Goal: Transaction & Acquisition: Purchase product/service

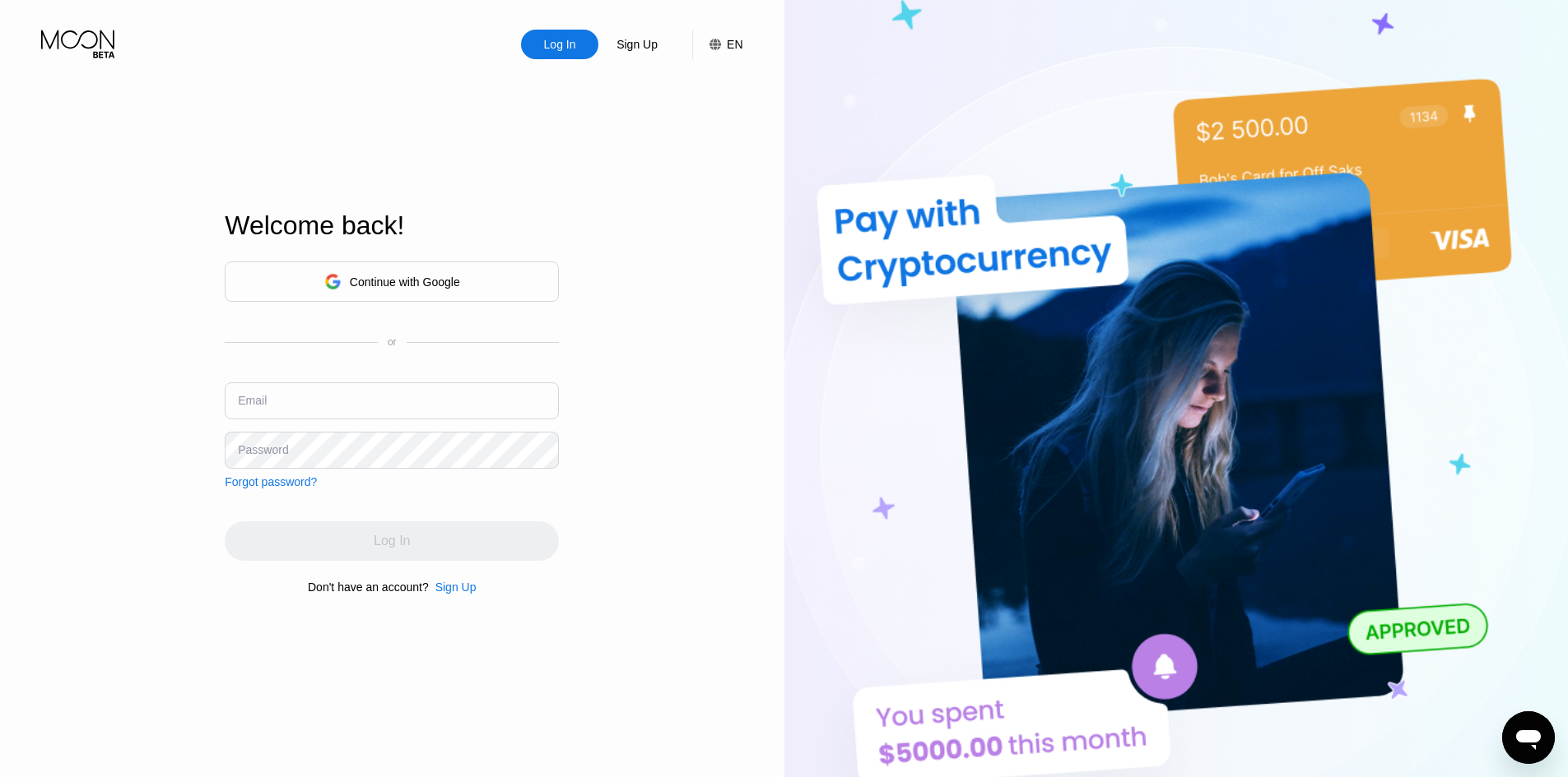
click at [368, 398] on input "text" at bounding box center [392, 400] width 334 height 37
click at [250, 422] on div "Email" at bounding box center [392, 407] width 334 height 50
click at [288, 401] on input "text" at bounding box center [392, 400] width 334 height 37
type input "[EMAIL_ADDRESS][DOMAIN_NAME]"
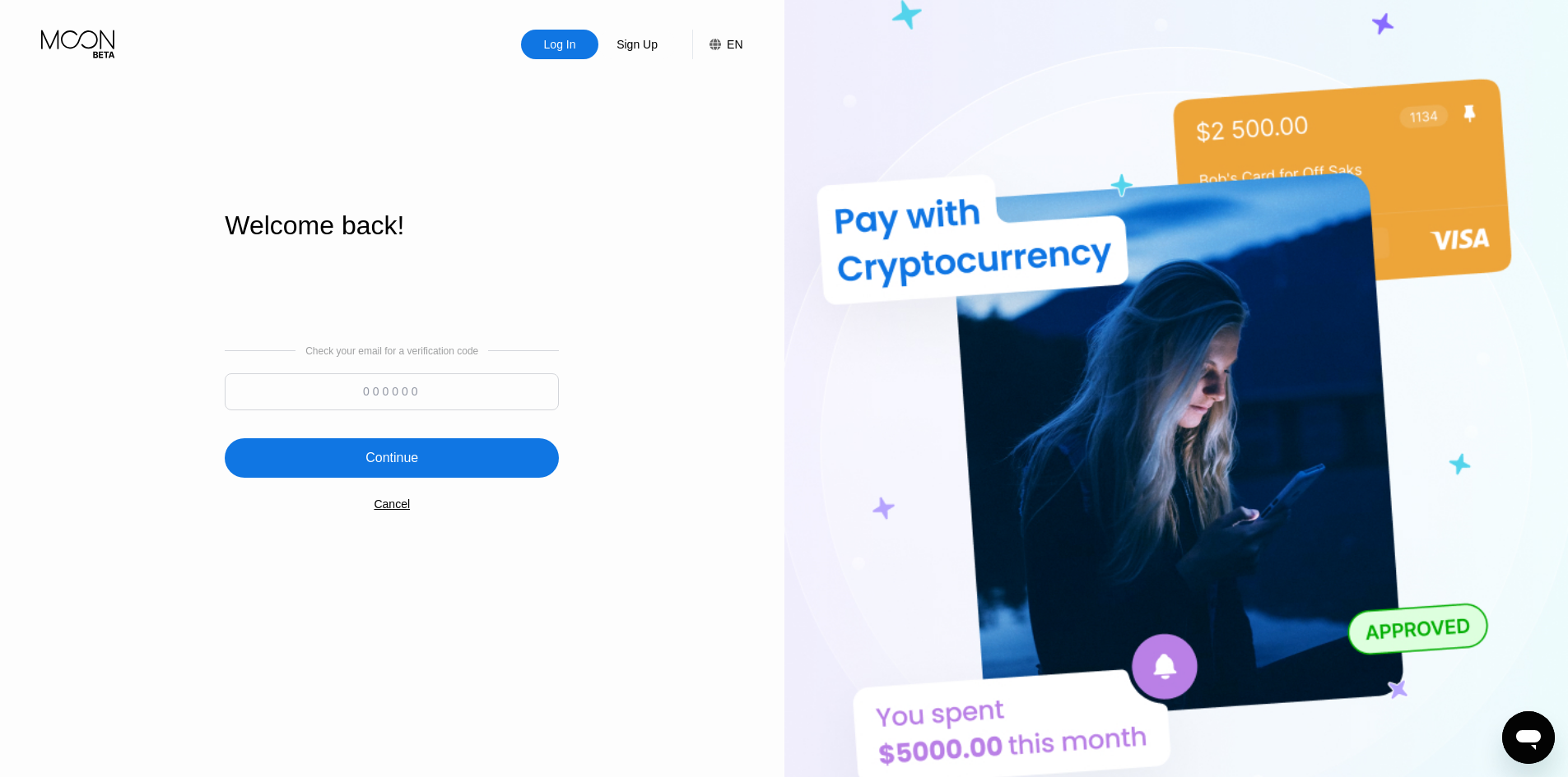
click at [449, 387] on input at bounding box center [392, 392] width 334 height 37
paste input "628679"
type input "628679"
click at [479, 453] on div "Continue" at bounding box center [392, 458] width 334 height 39
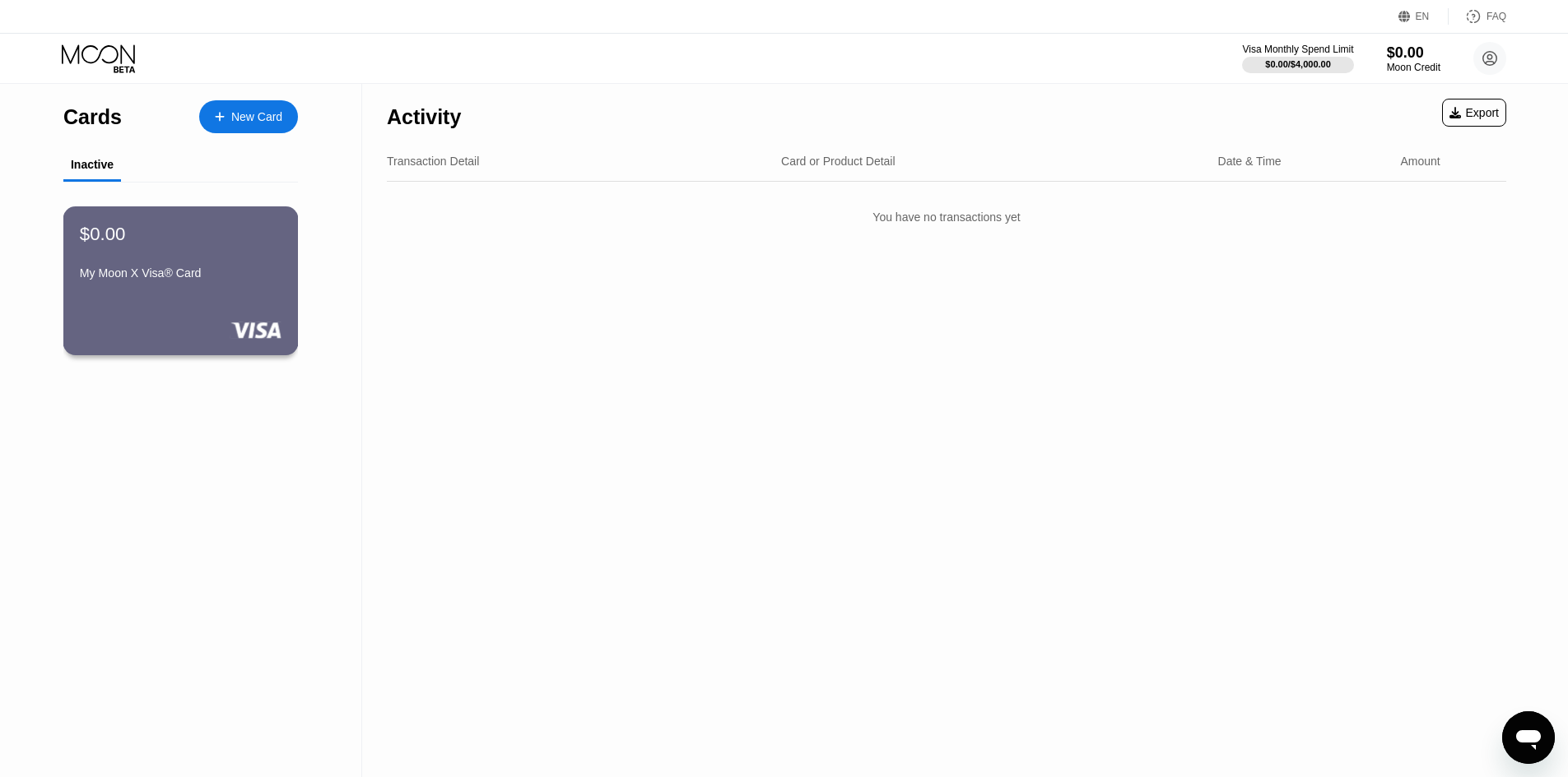
click at [128, 254] on div "$0.00 My Moon X Visa® Card" at bounding box center [180, 255] width 202 height 64
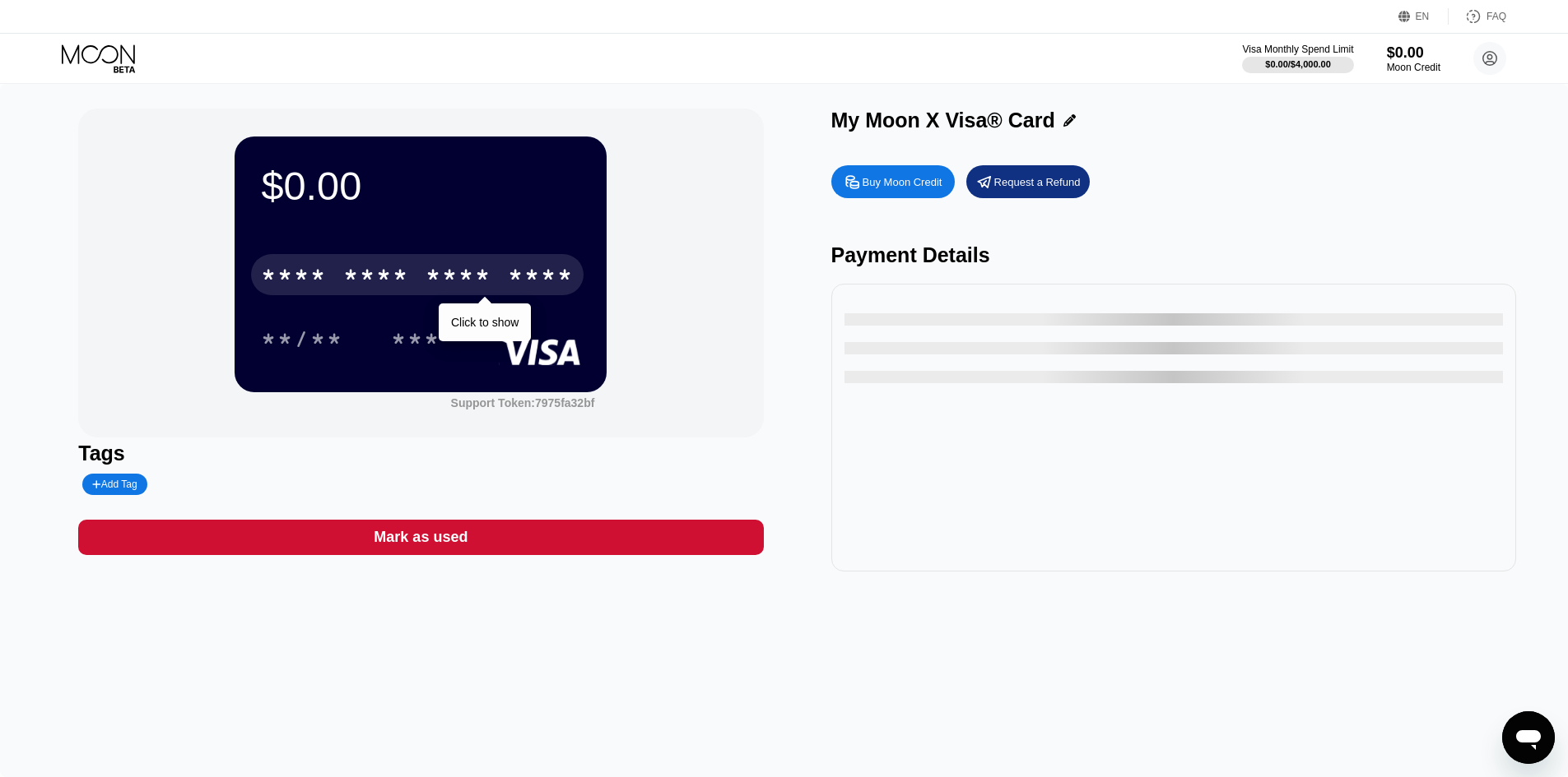
click at [498, 277] on div "* * * * * * * * * * * * ****" at bounding box center [417, 275] width 333 height 41
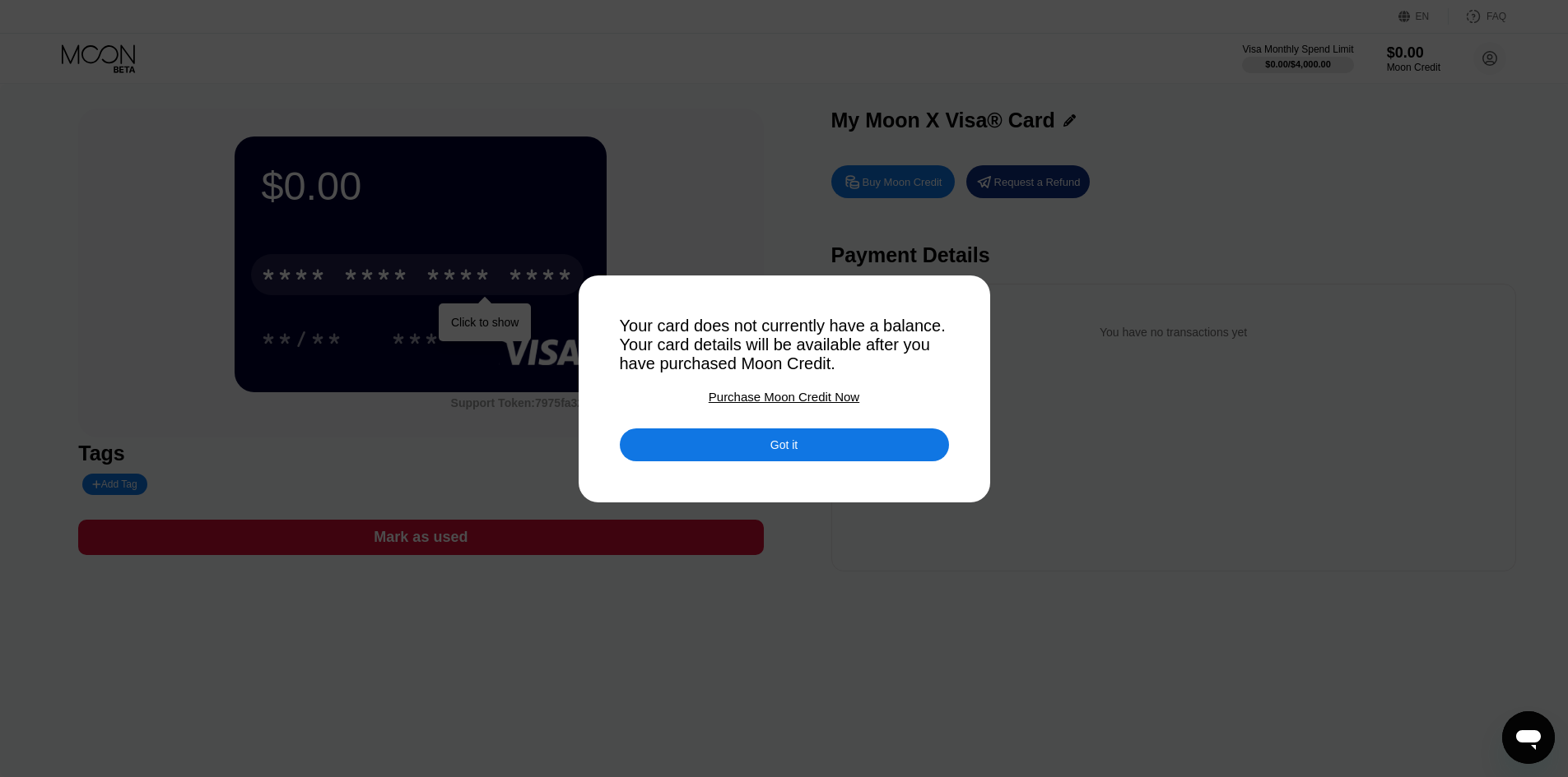
click at [809, 441] on div "Got it" at bounding box center [784, 444] width 329 height 33
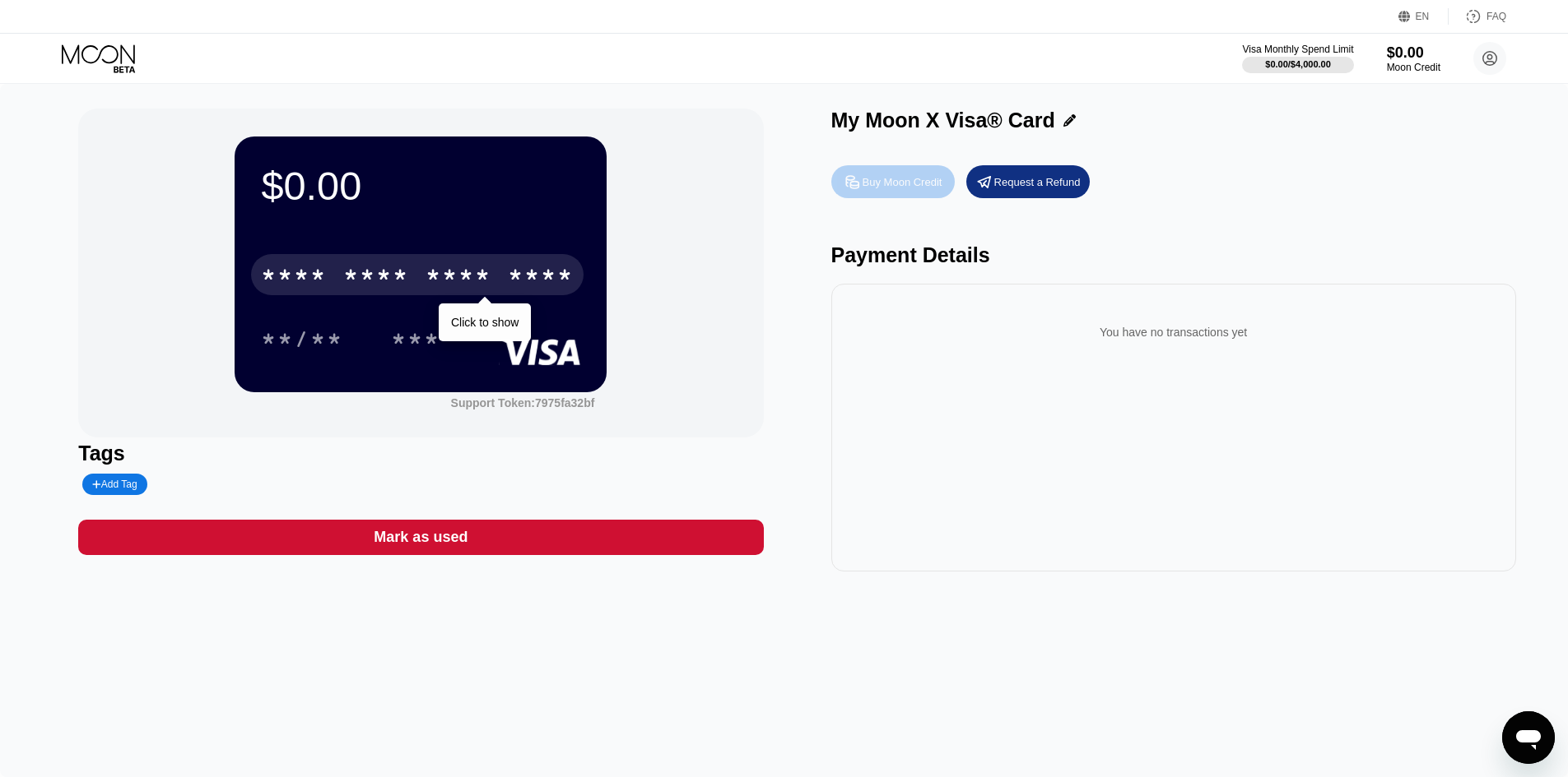
click at [887, 199] on div "Buy Moon Credit" at bounding box center [894, 181] width 124 height 33
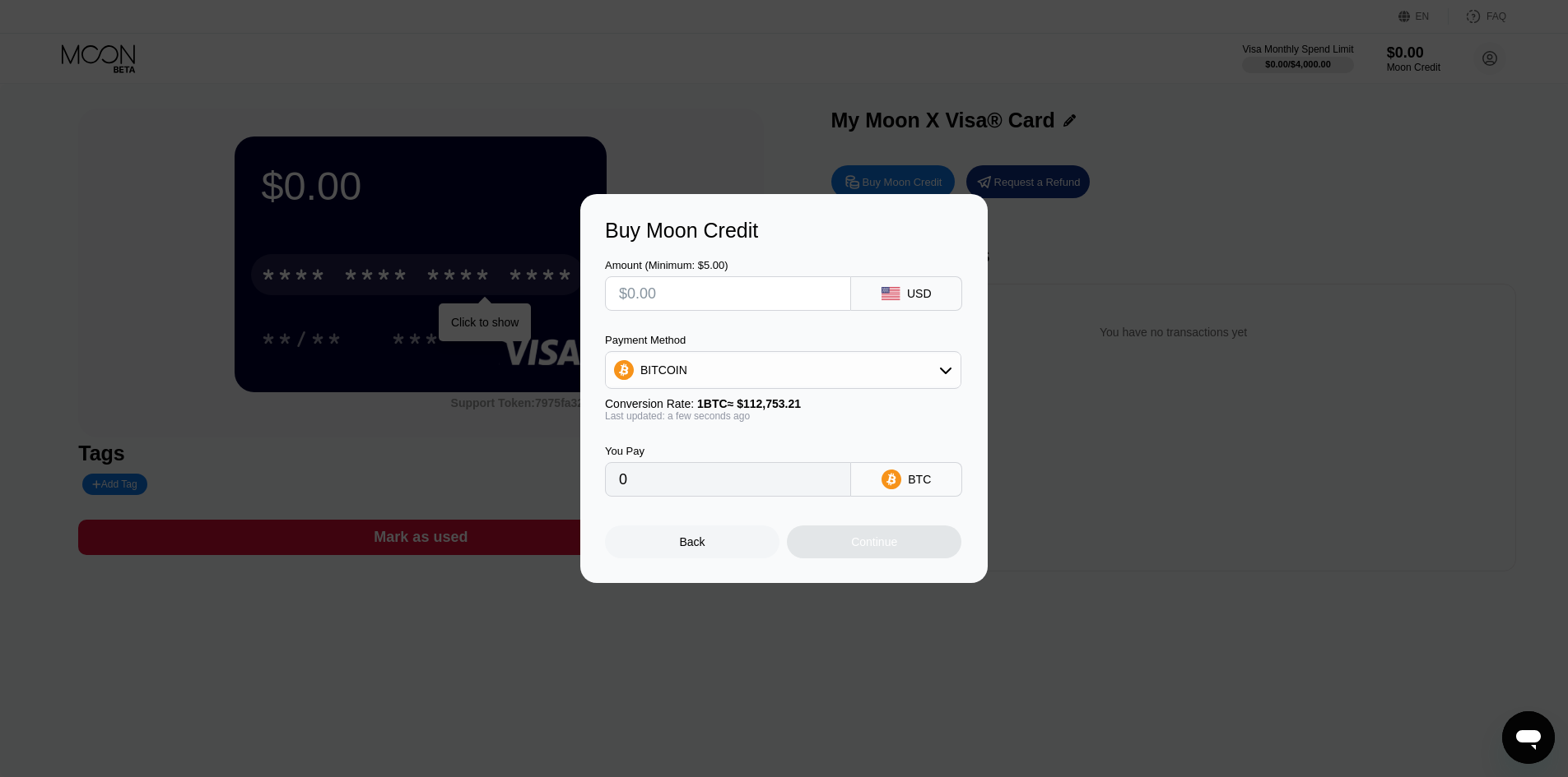
click at [693, 559] on div "Back" at bounding box center [692, 542] width 174 height 33
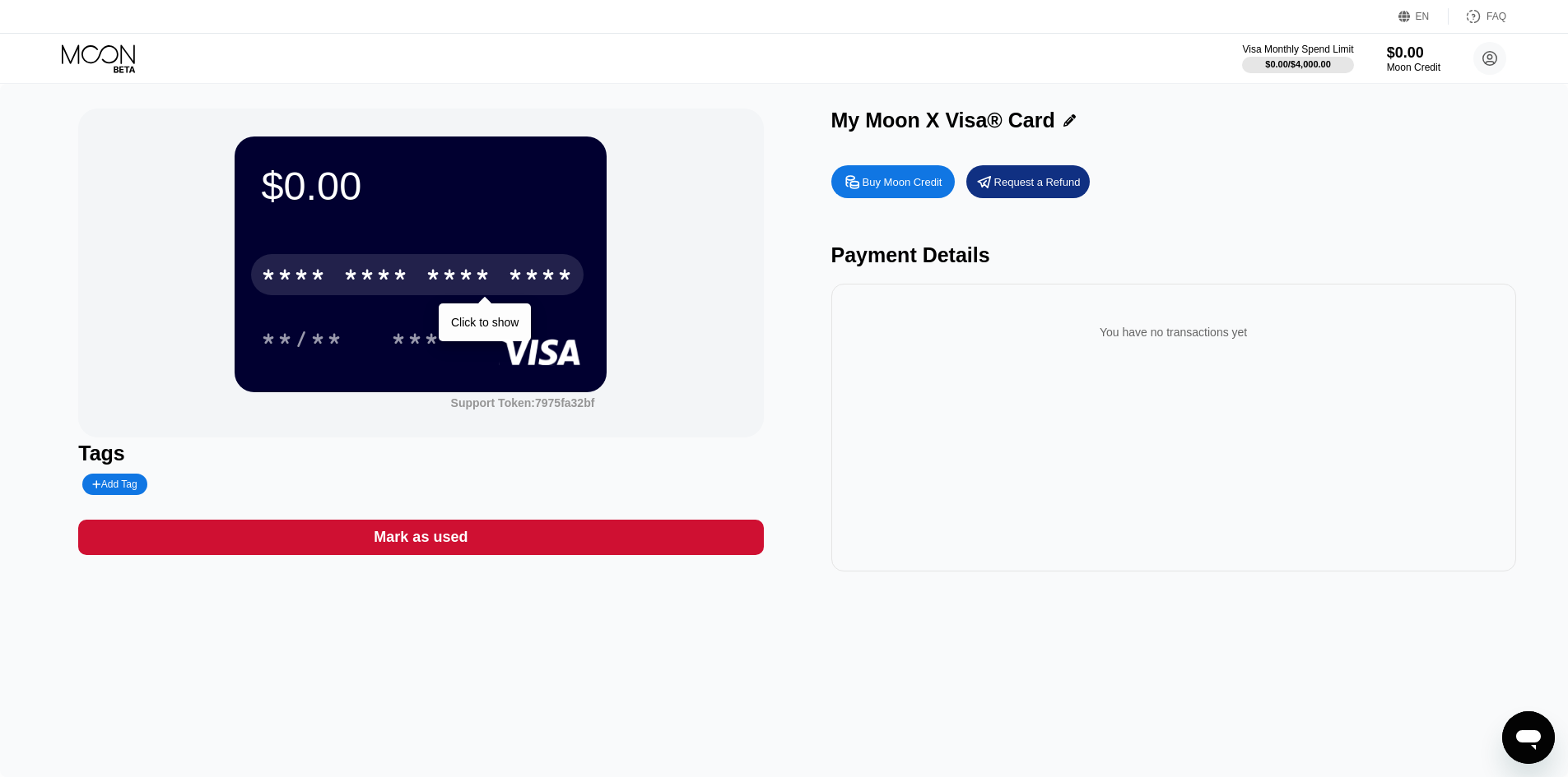
click at [505, 292] on div "* * * * * * * * * * * * ****" at bounding box center [417, 275] width 333 height 41
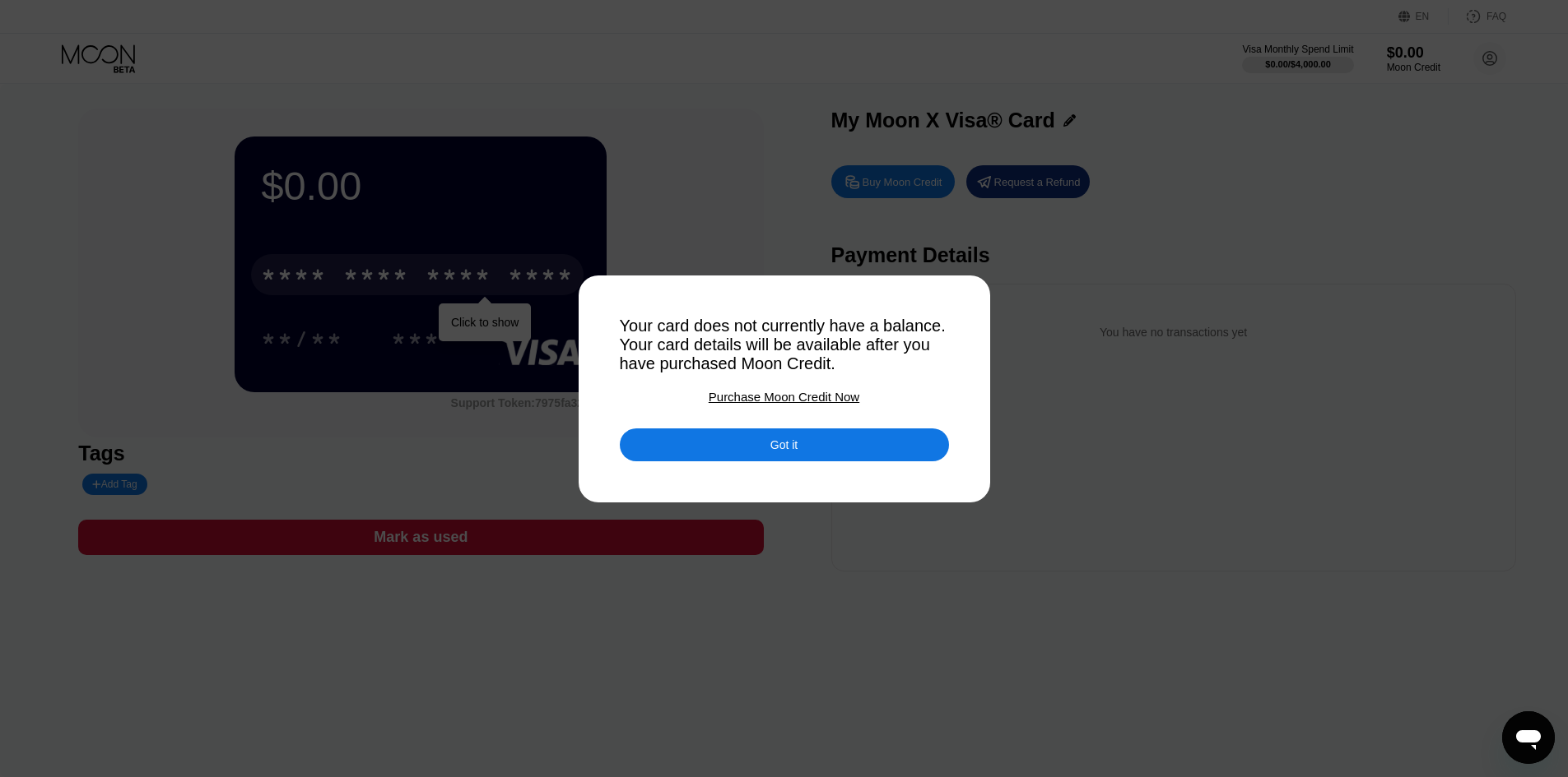
click at [753, 397] on div "Purchase Moon Credit Now" at bounding box center [784, 396] width 151 height 14
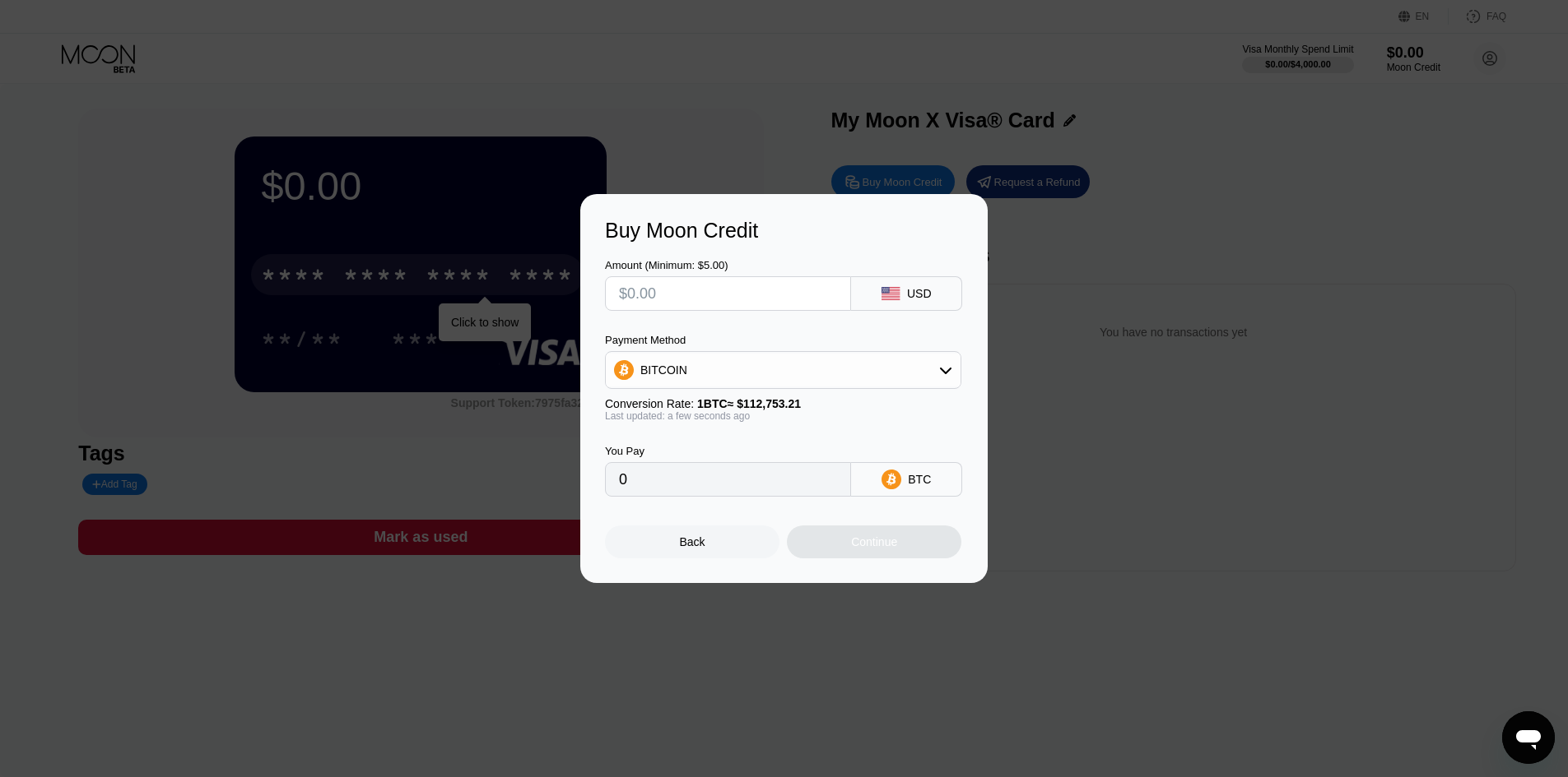
click at [724, 305] on input "text" at bounding box center [728, 293] width 219 height 33
click at [746, 361] on div "BITCOIN" at bounding box center [783, 369] width 354 height 33
click at [743, 447] on div "USDT on TRON" at bounding box center [792, 452] width 310 height 13
type input "0.00"
click at [731, 496] on input "0.00" at bounding box center [728, 479] width 219 height 33
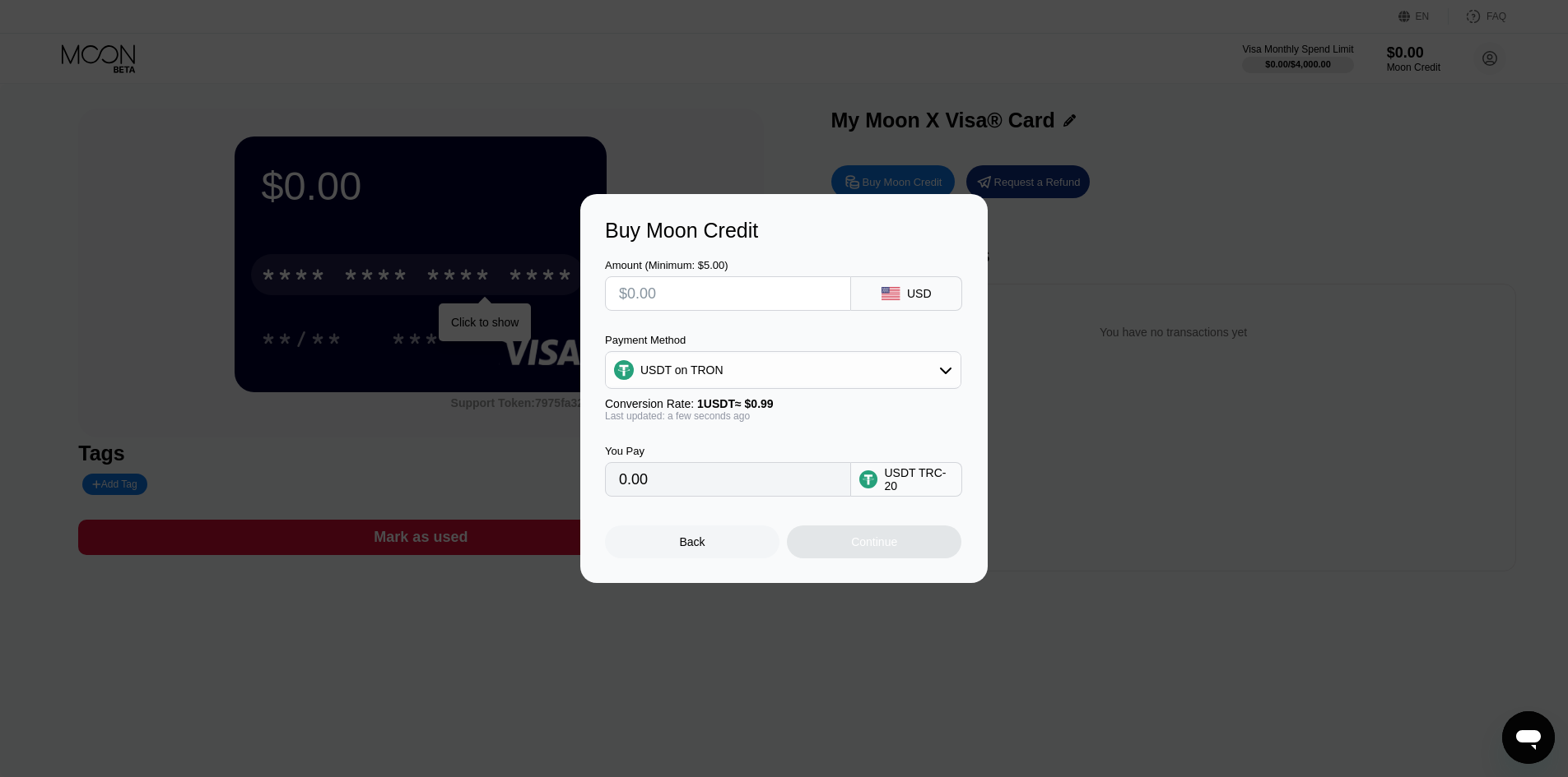
click at [711, 494] on input "0.00" at bounding box center [728, 479] width 219 height 33
click at [697, 297] on input "text" at bounding box center [728, 293] width 219 height 33
type input "$6"
type input "6.06"
type input "0.00"
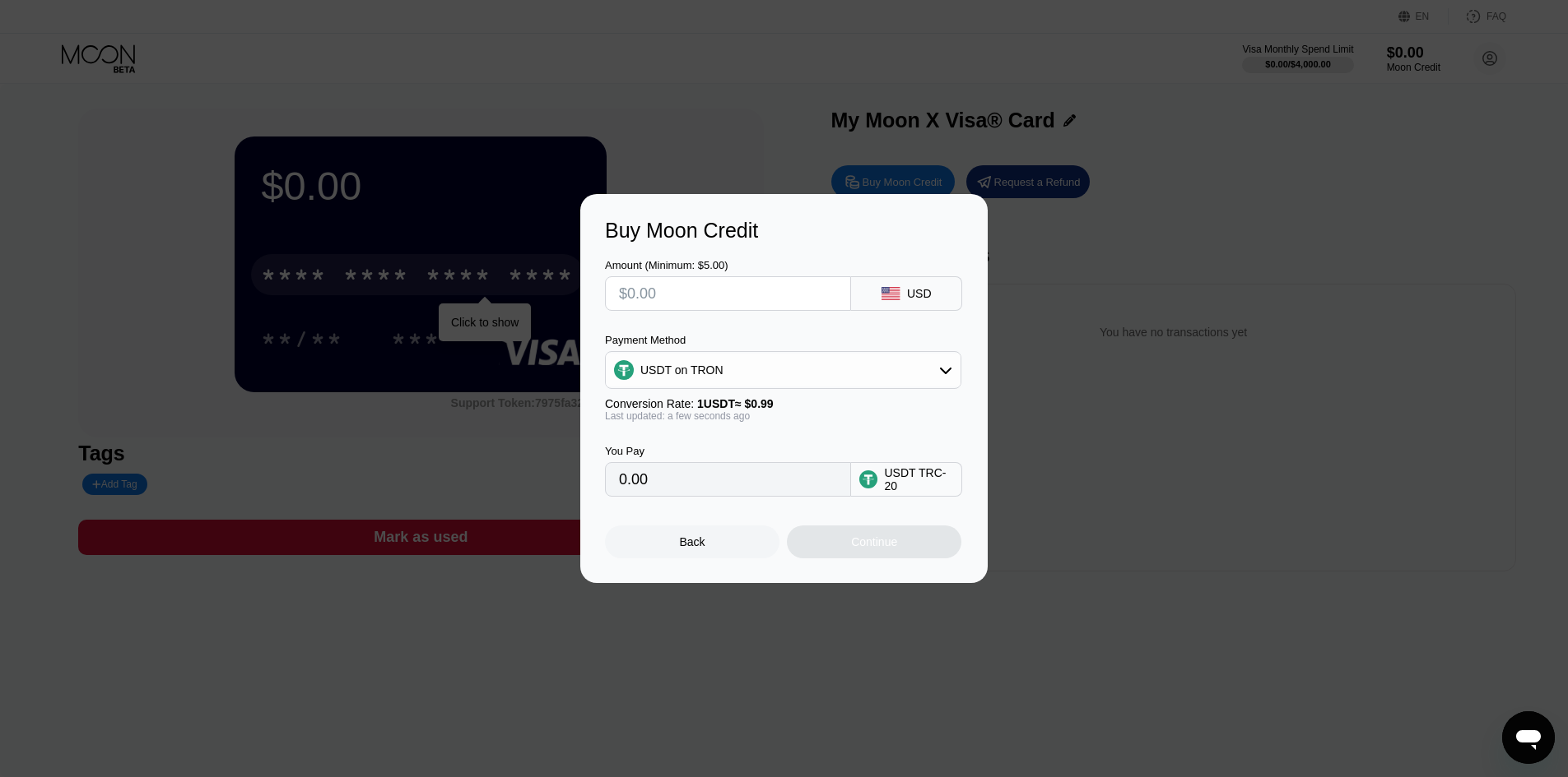
type input "$5"
type input "5.05"
type input "0.00"
type input "$4"
type input "4.04"
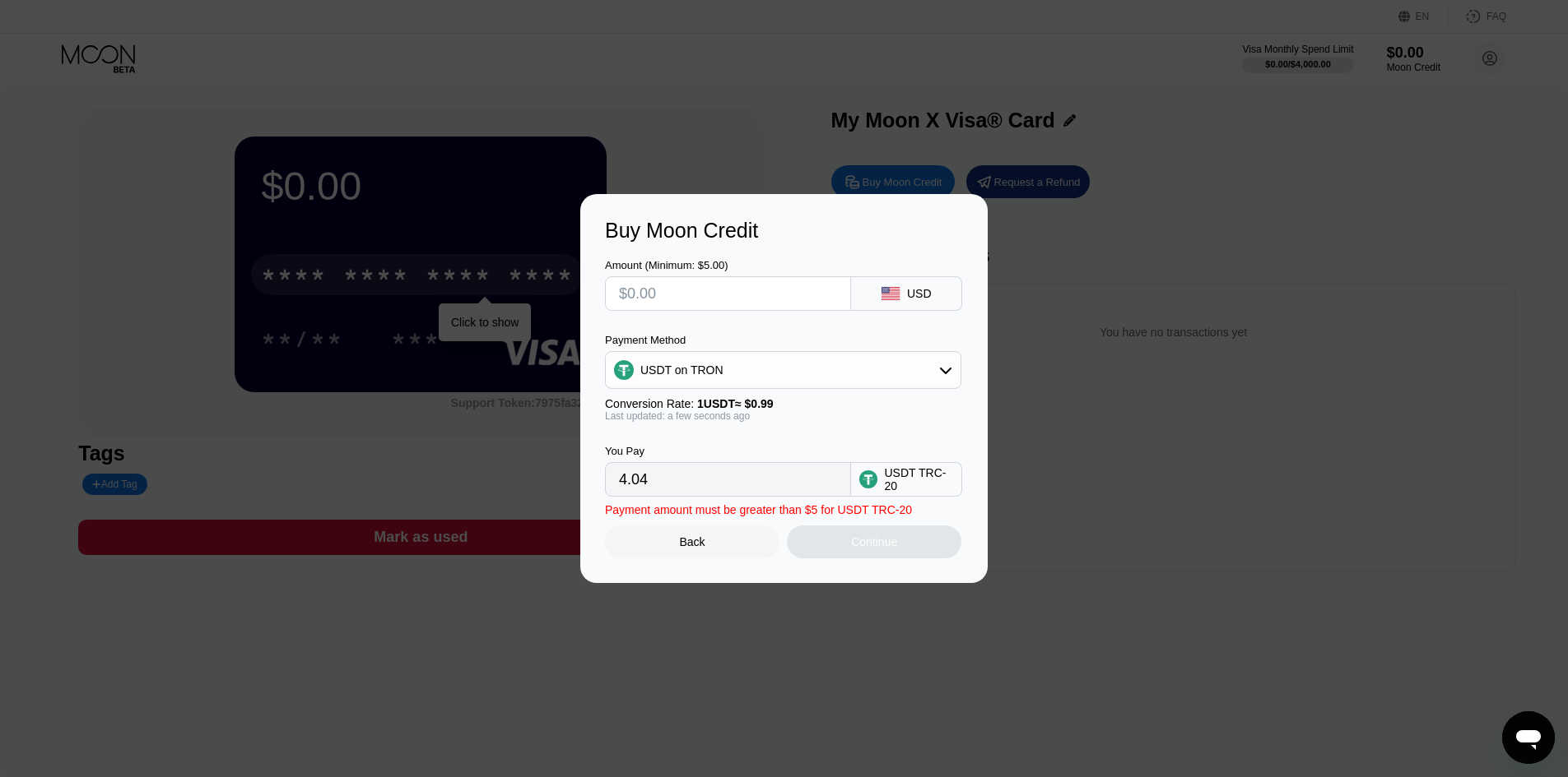
type input "0.00"
type input "$4"
type input "4.04"
type input "$4.9"
type input "4.95"
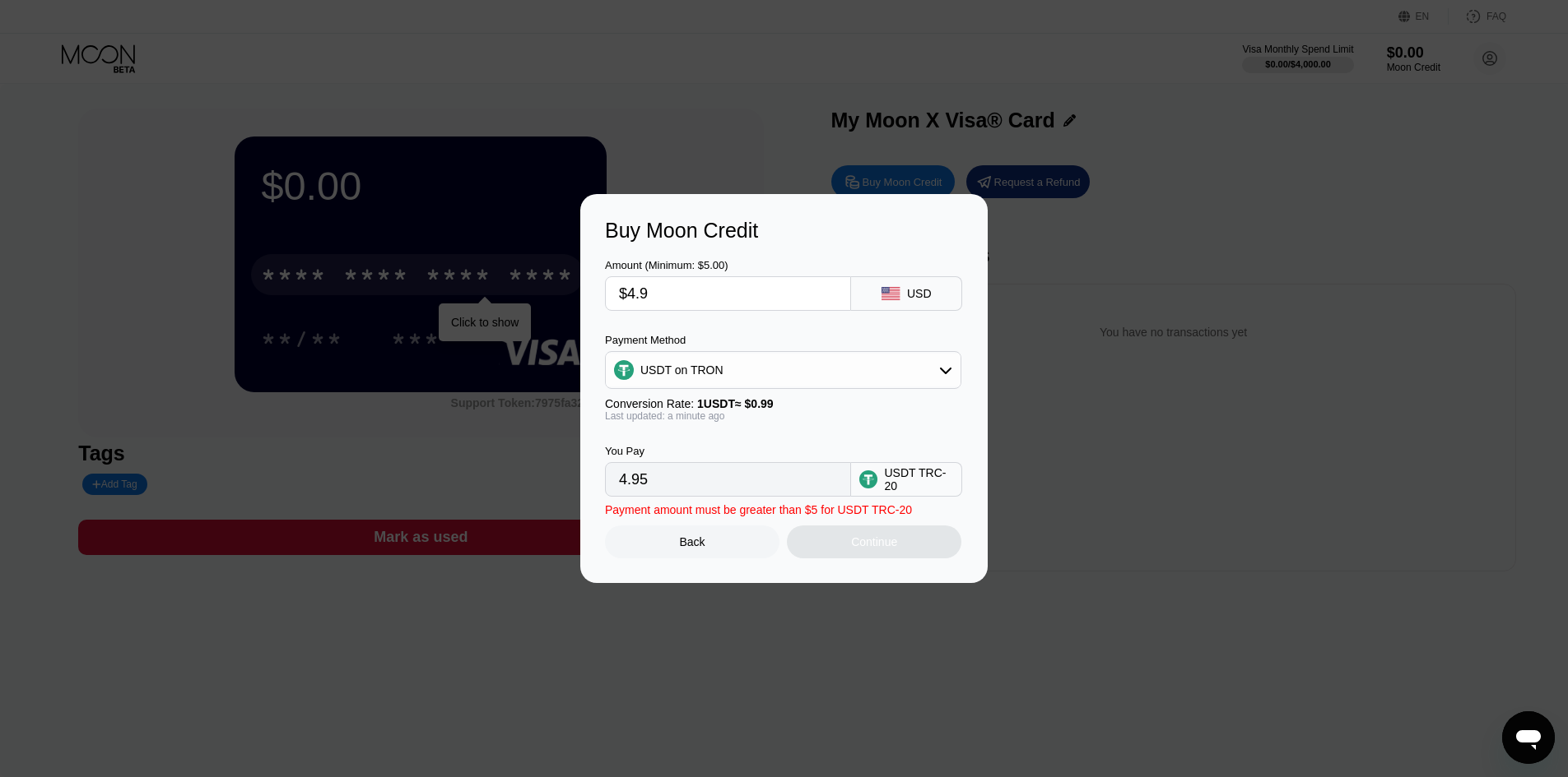
type input "$4."
type input "4.04"
type input "$4"
type input "0.00"
type input "$5"
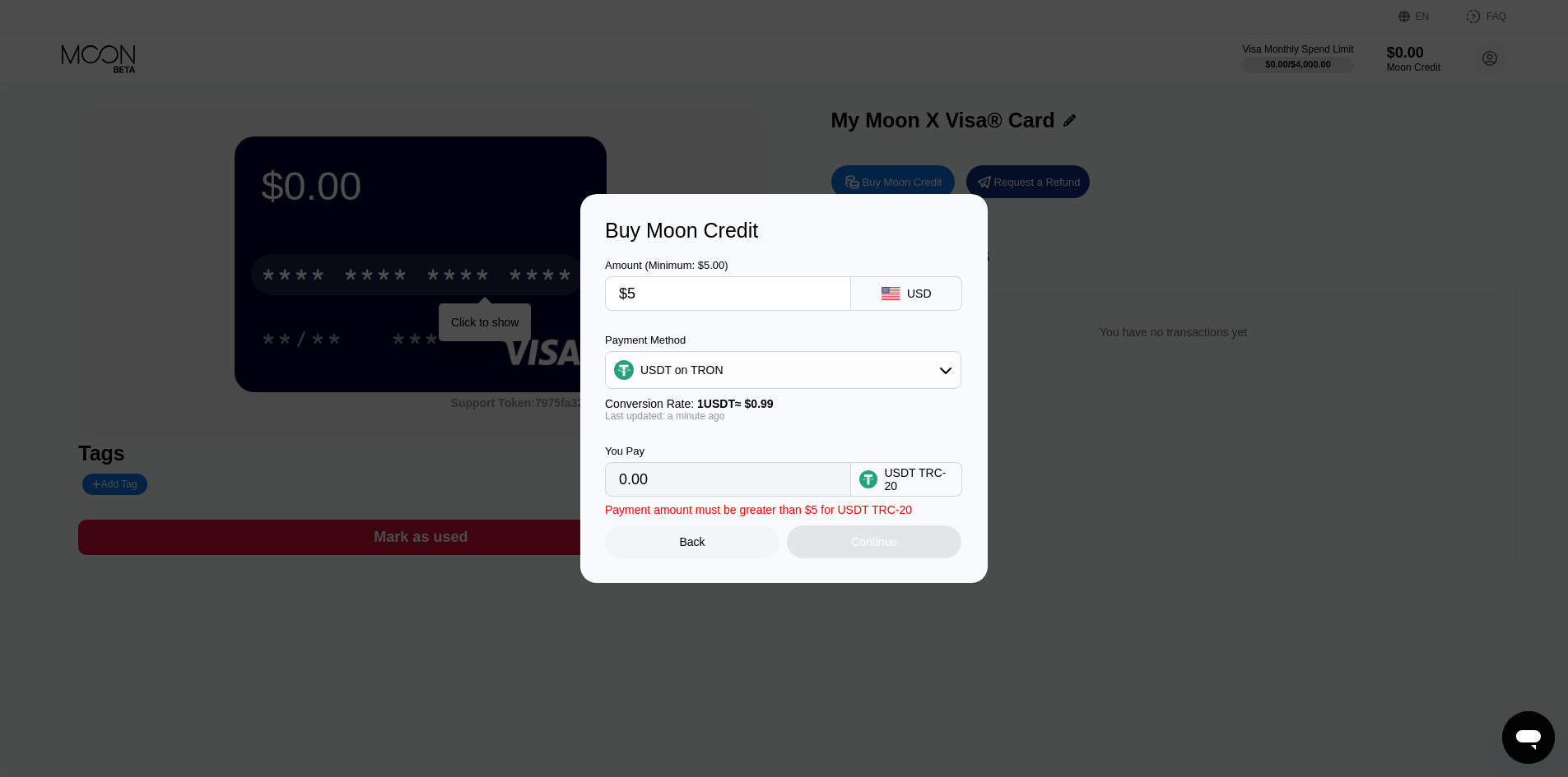
type input "5.05"
type input "$5"
click at [856, 536] on div "Continue" at bounding box center [874, 542] width 174 height 33
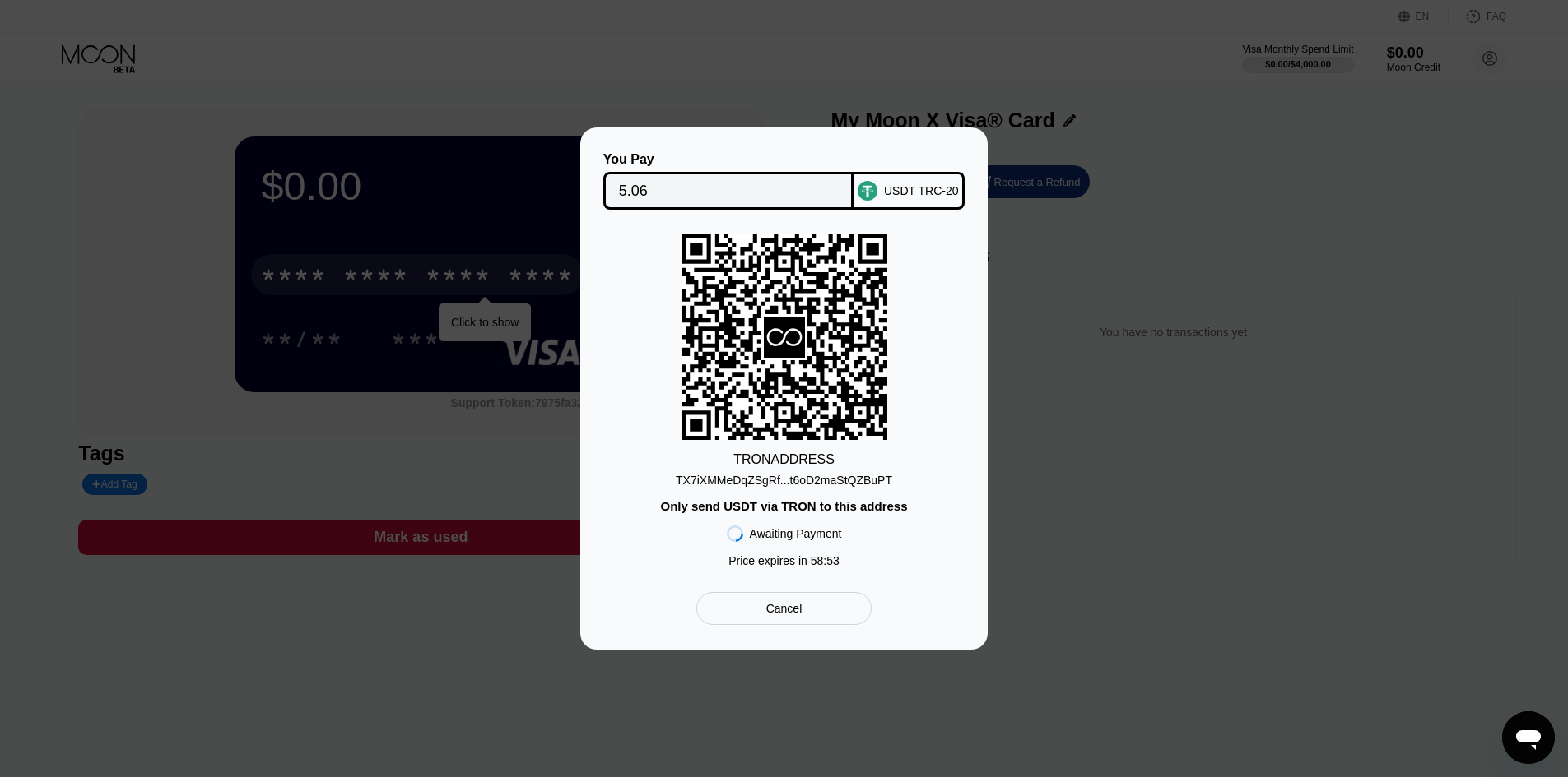
click at [817, 610] on div "Cancel" at bounding box center [784, 608] width 175 height 33
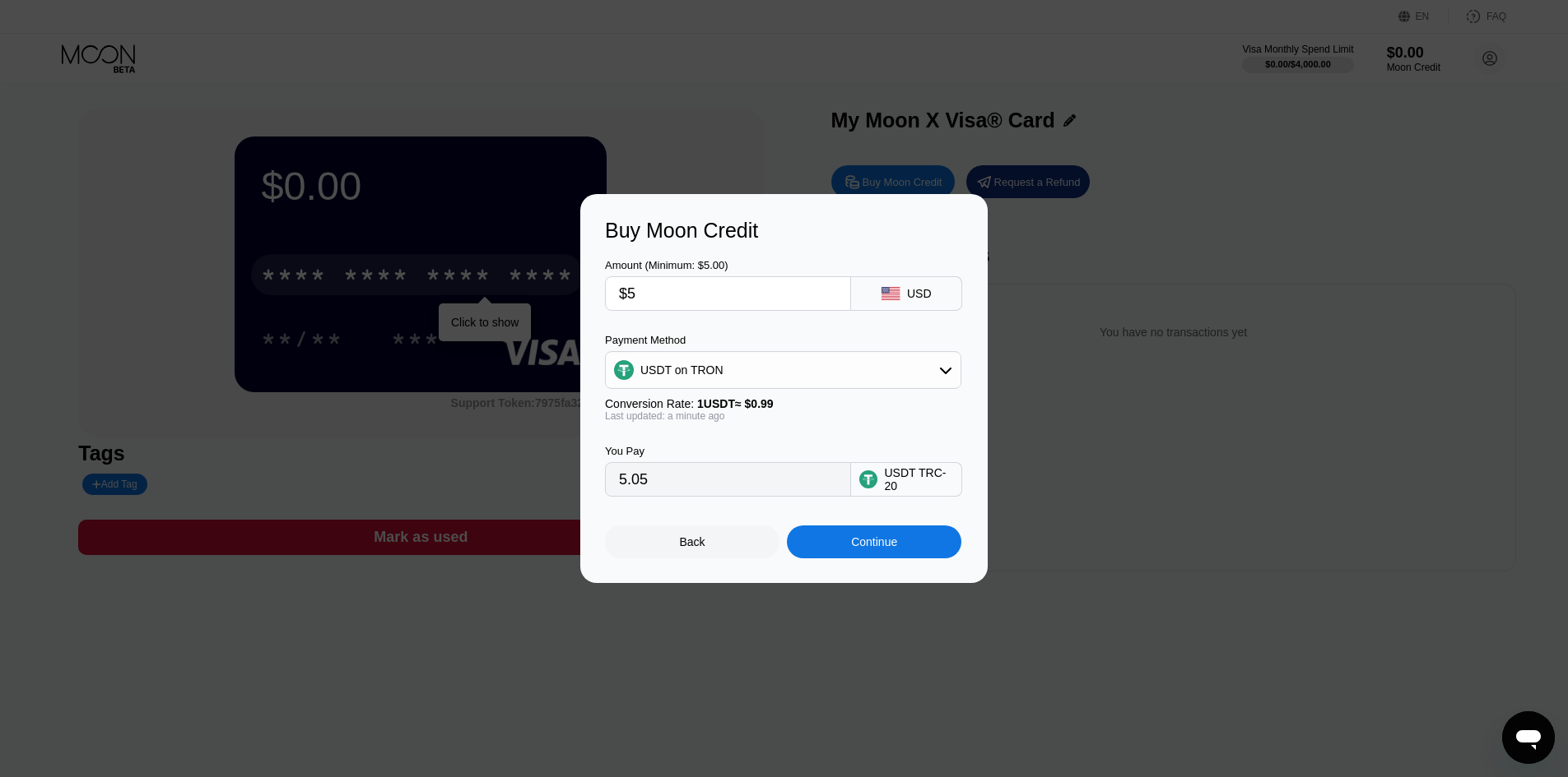
click at [683, 548] on div "Back" at bounding box center [692, 542] width 25 height 13
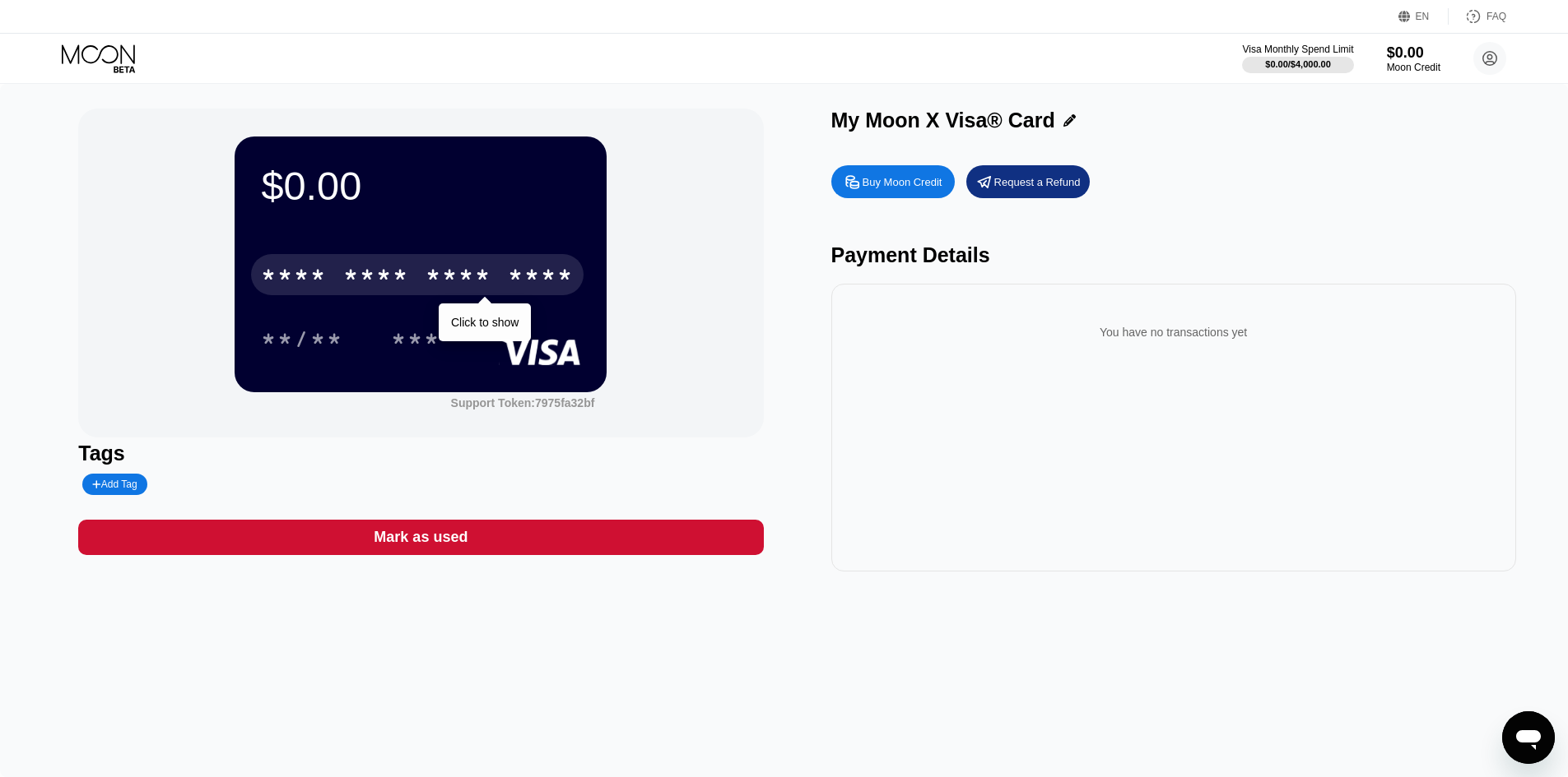
click at [93, 55] on icon at bounding box center [100, 58] width 77 height 29
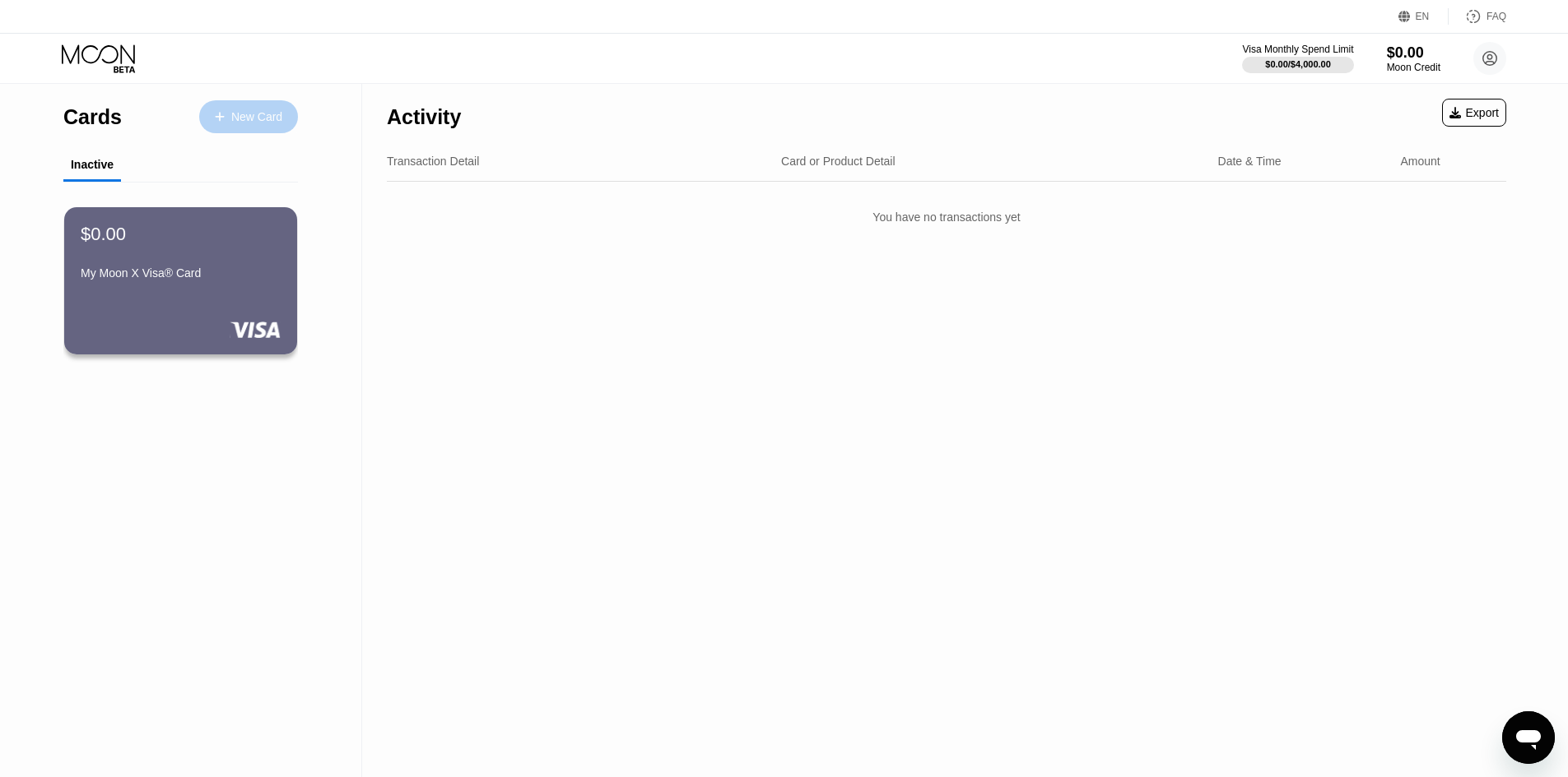
click at [255, 114] on div "New Card" at bounding box center [257, 117] width 51 height 14
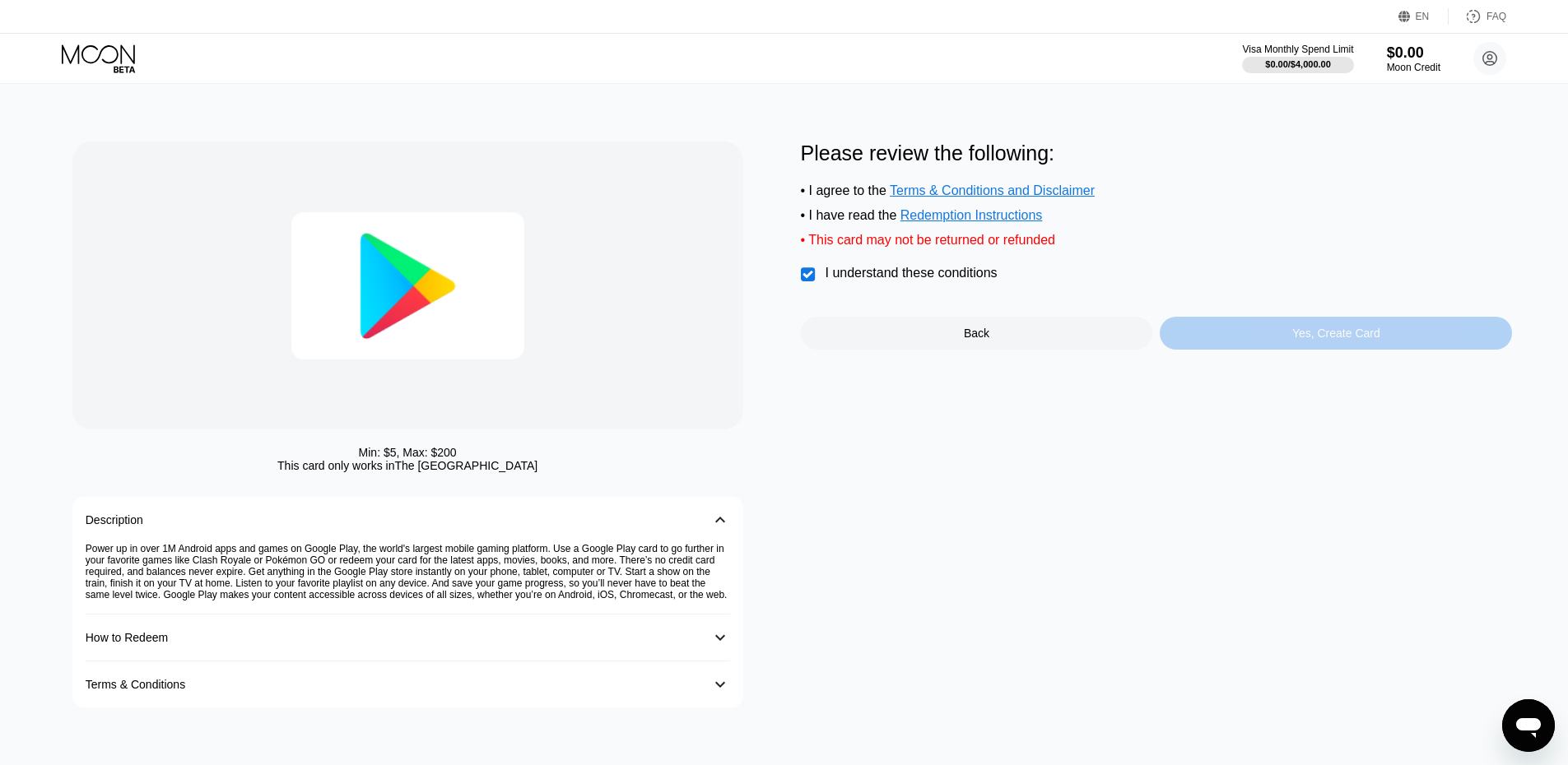
click at [1338, 340] on div "Yes, Create Card" at bounding box center [1336, 333] width 88 height 13
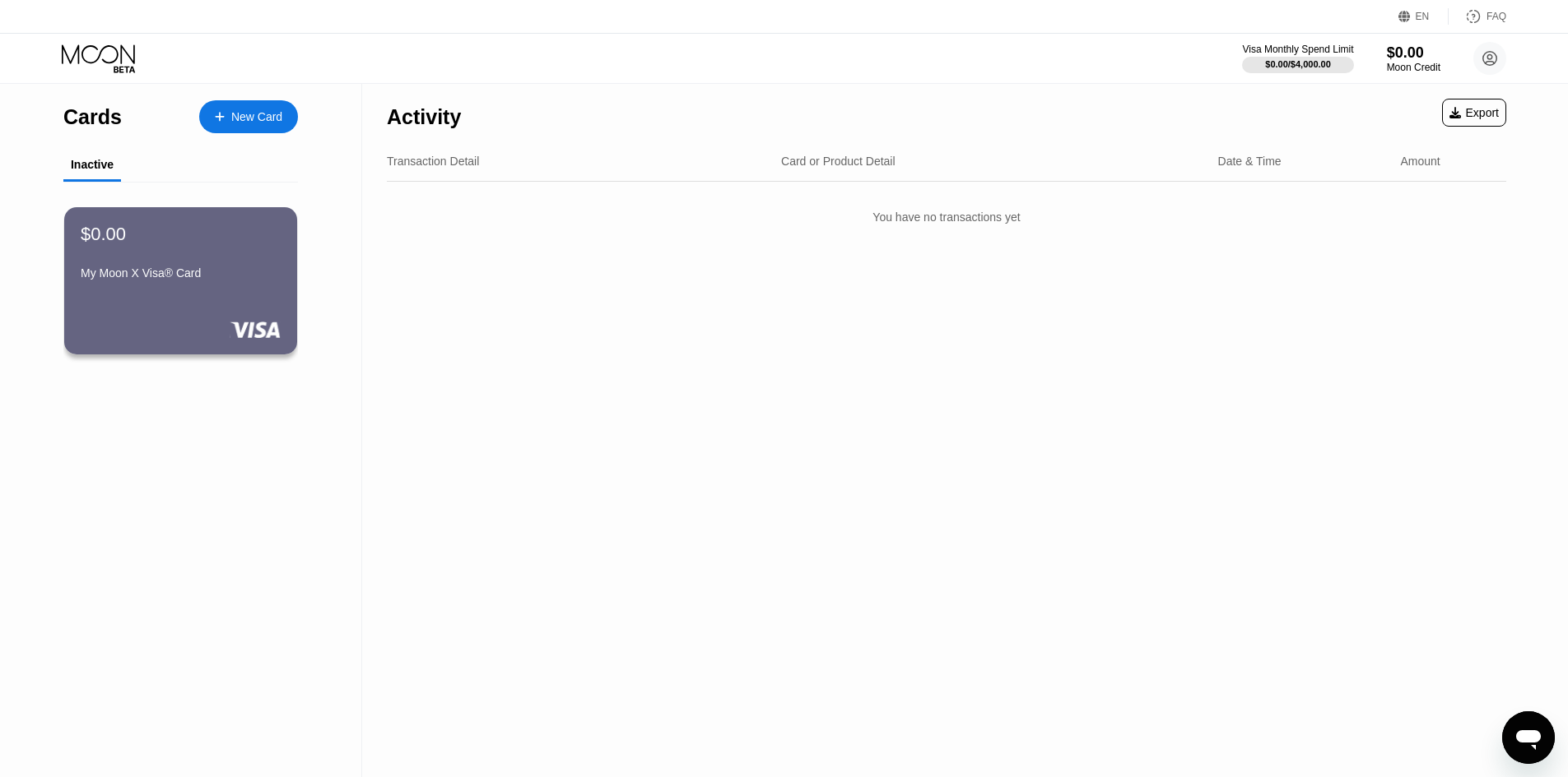
click at [1459, 113] on icon at bounding box center [1455, 112] width 11 height 11
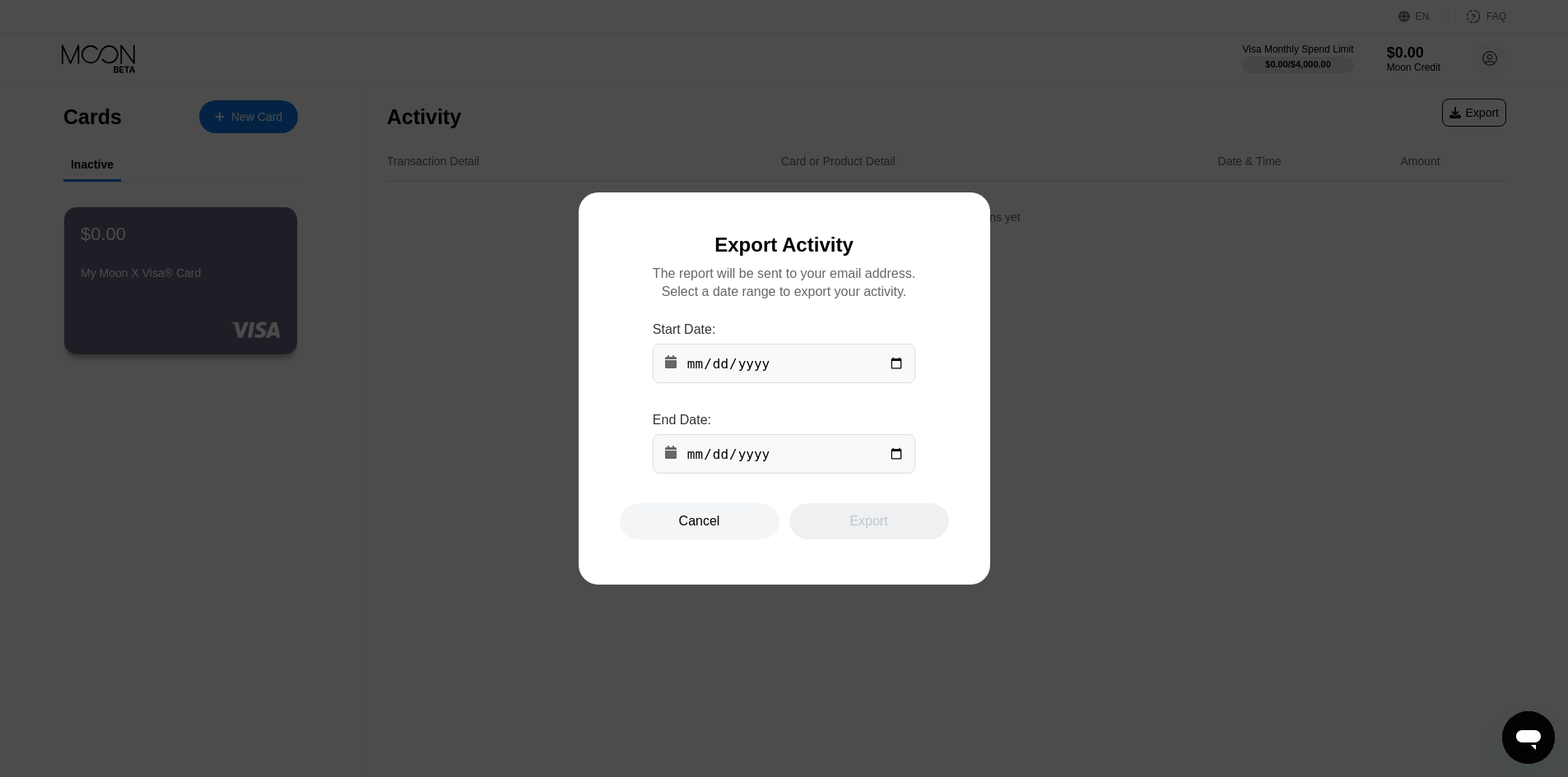
click at [726, 363] on input "date" at bounding box center [784, 364] width 263 height 39
click at [689, 527] on div "Cancel" at bounding box center [700, 522] width 41 height 17
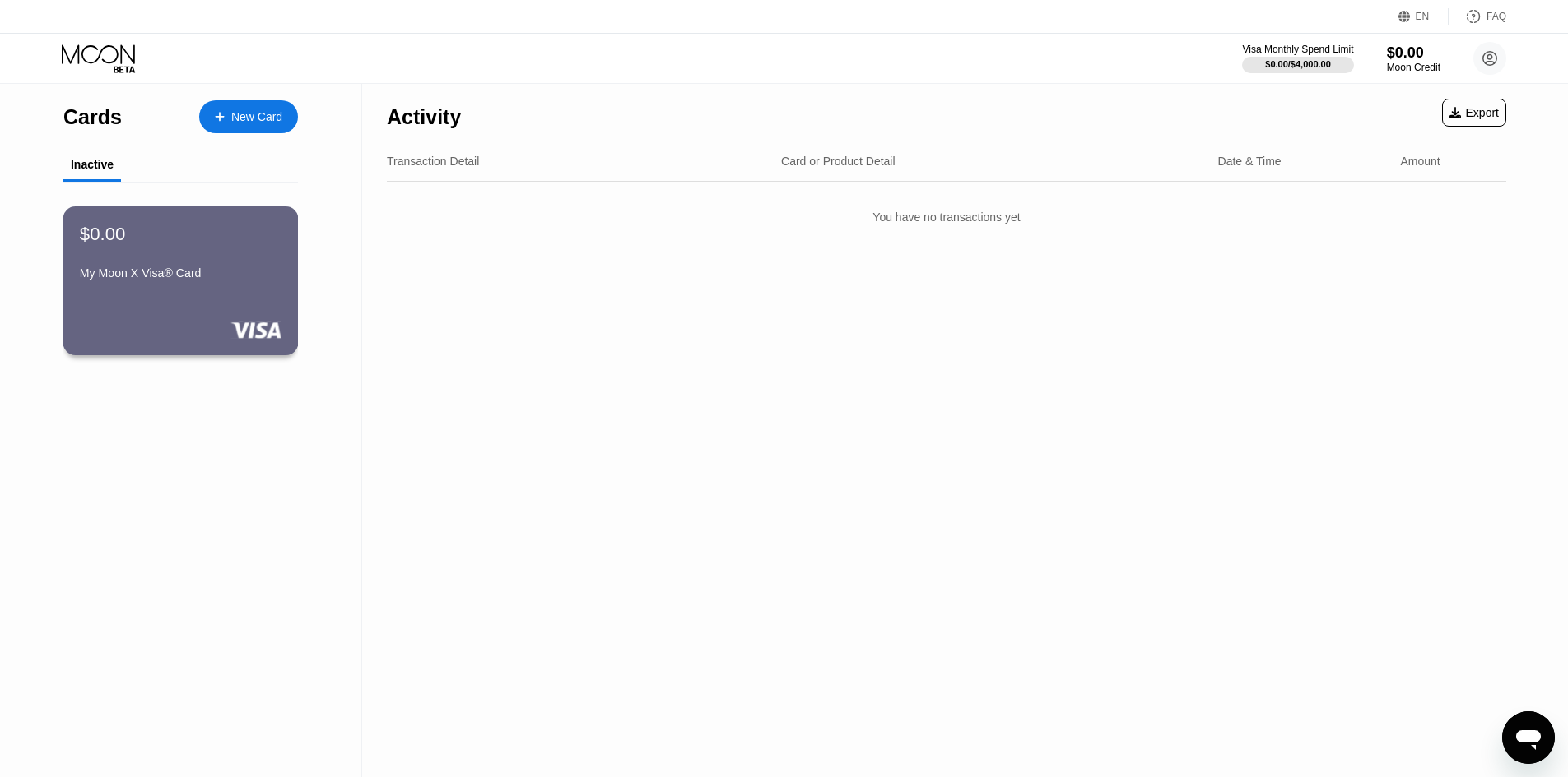
click at [164, 279] on div "My Moon X Visa® Card" at bounding box center [180, 273] width 202 height 13
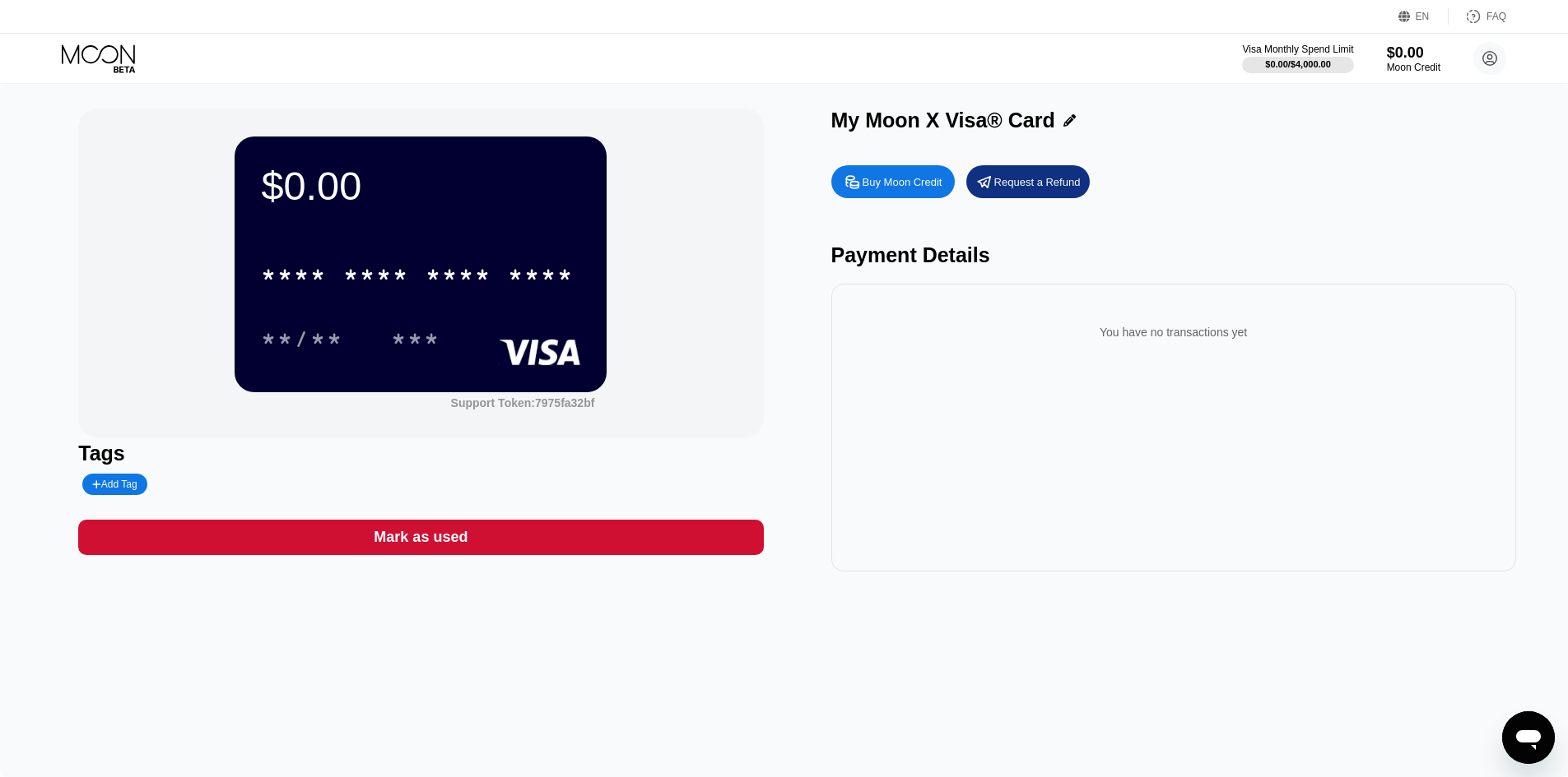
click at [552, 396] on div "Support Token: 7975fa32bf" at bounding box center [420, 401] width 372 height 17
click at [548, 410] on div "Support Token: 7975fa32bf" at bounding box center [523, 403] width 144 height 13
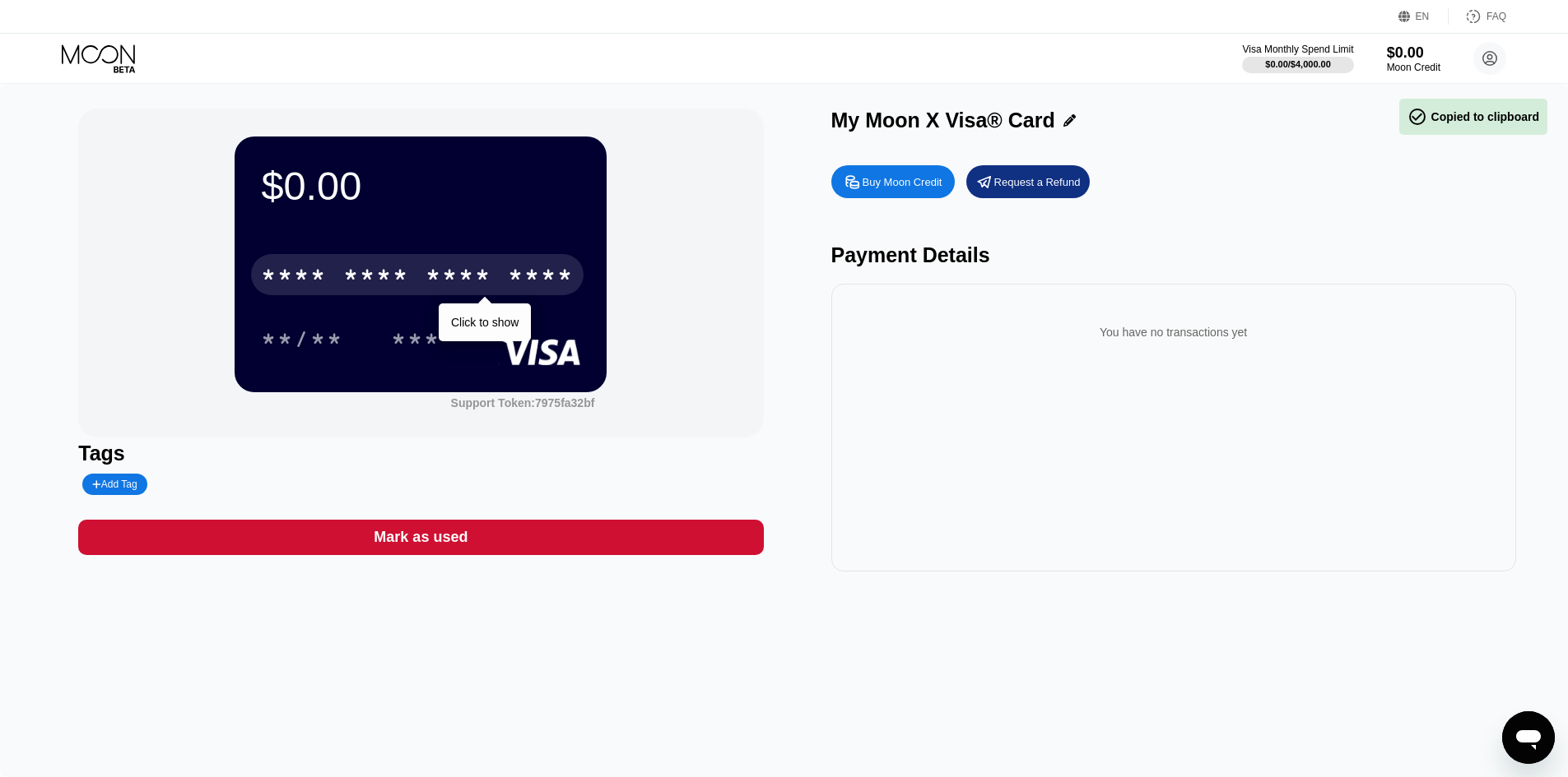
click at [496, 262] on div "* * * * * * * * * * * * ****" at bounding box center [417, 275] width 333 height 41
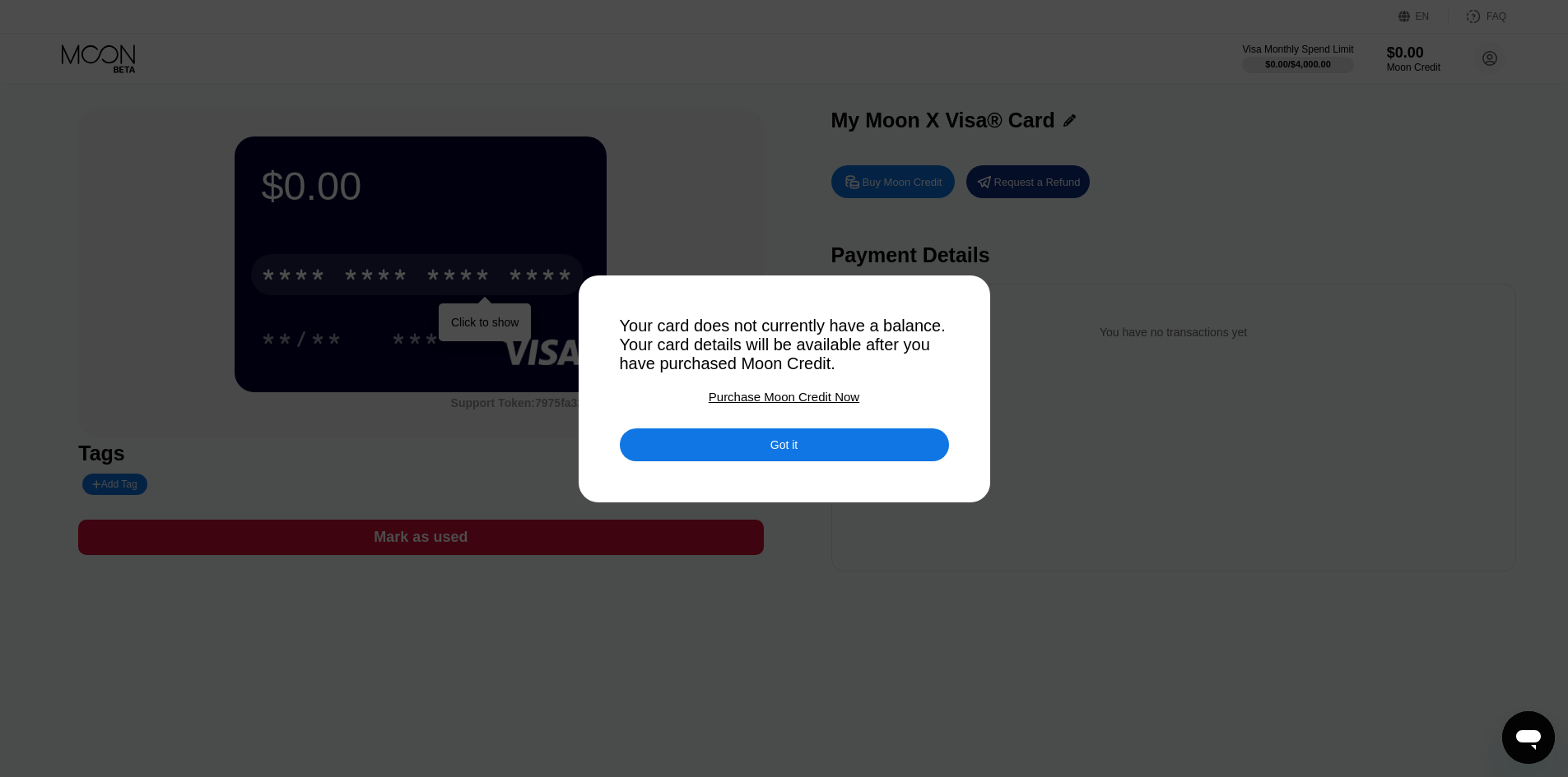
click at [940, 276] on div at bounding box center [790, 388] width 1580 height 777
click at [1165, 312] on div at bounding box center [790, 388] width 1580 height 777
click at [842, 461] on div "Got it" at bounding box center [784, 444] width 329 height 33
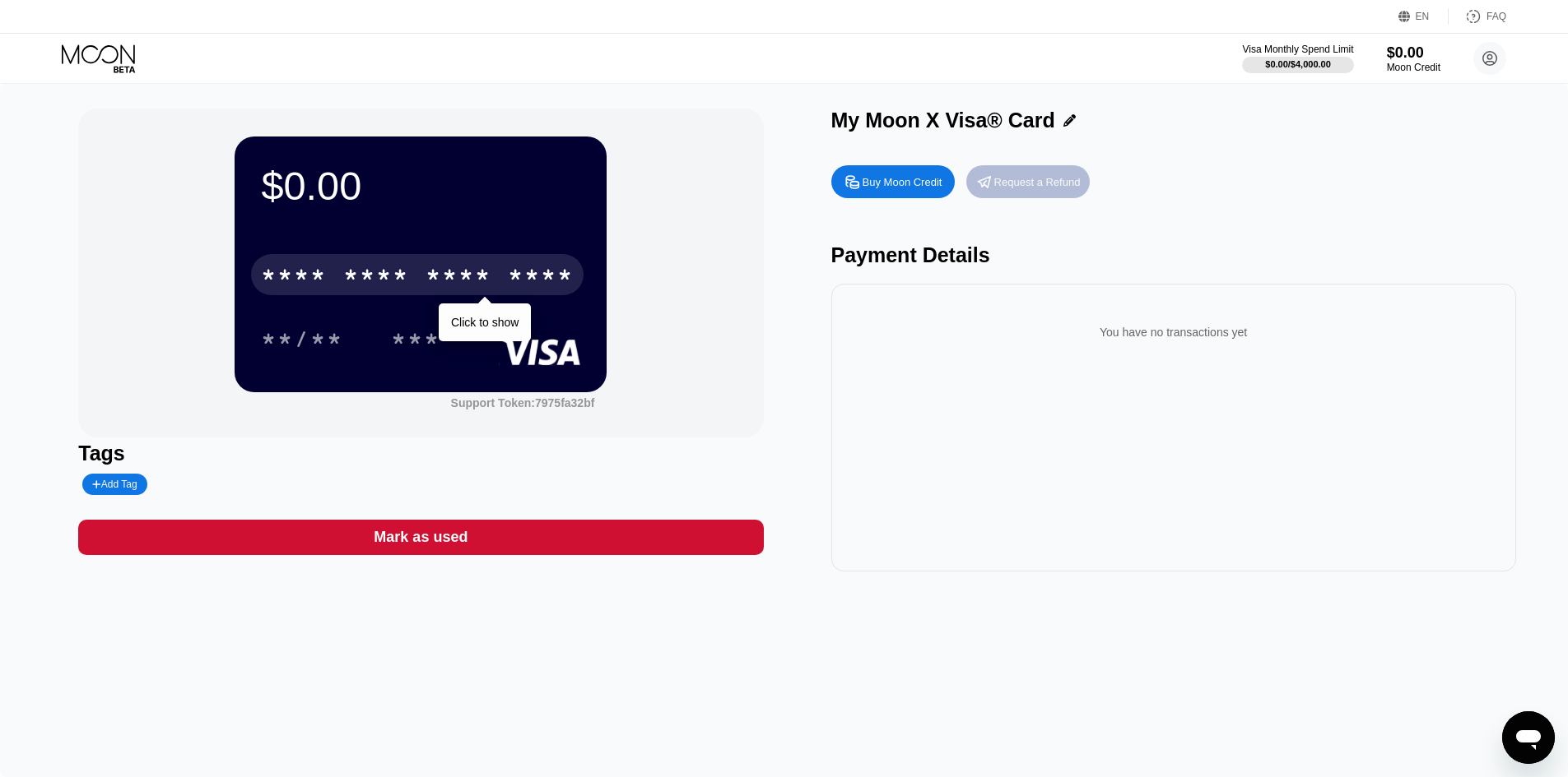
click at [1019, 187] on div "Request a Refund" at bounding box center [1037, 182] width 86 height 14
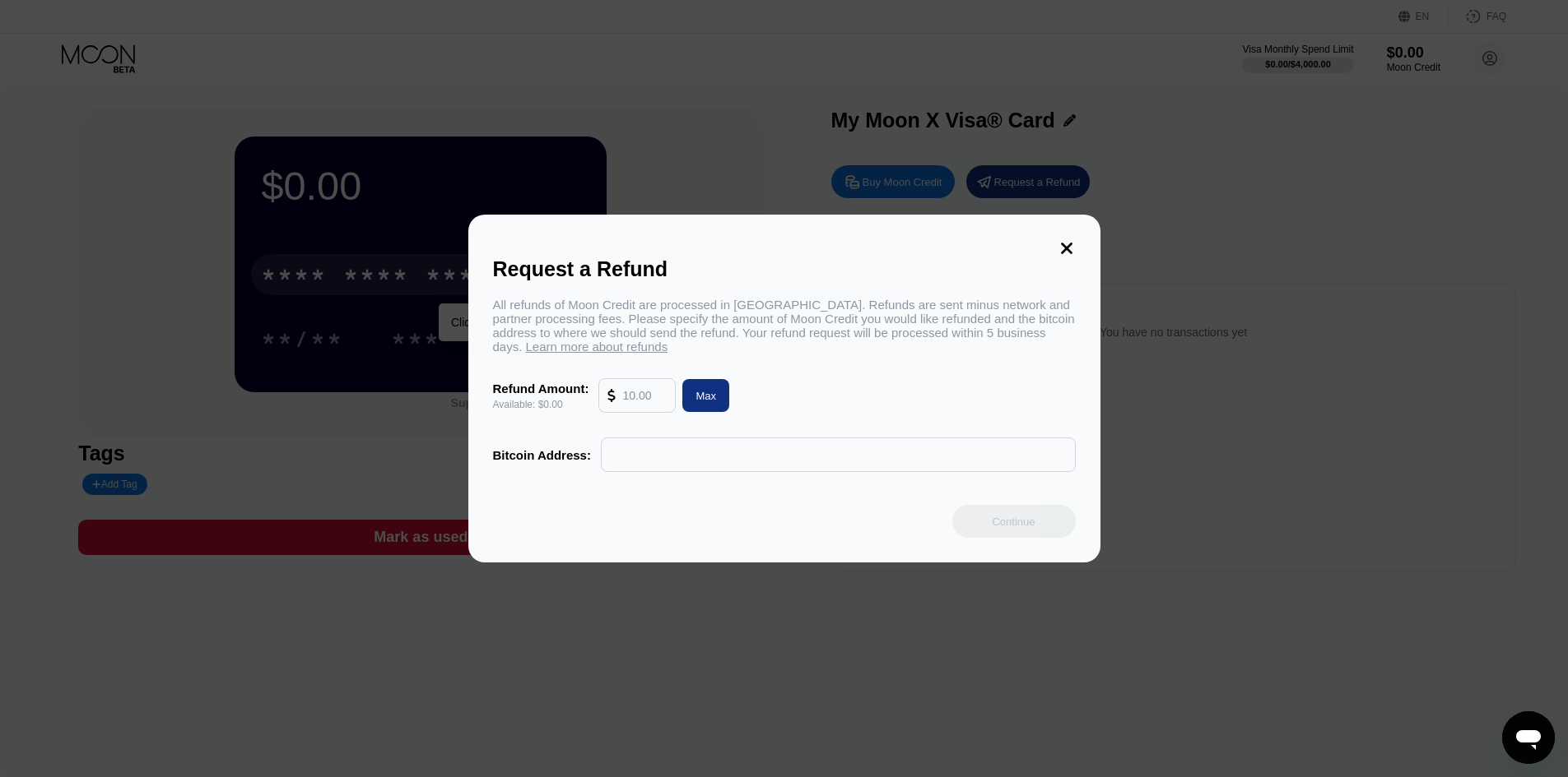
click at [628, 407] on input "text" at bounding box center [644, 396] width 44 height 33
click at [1056, 239] on div "Request a Refund All refunds of Moon Credit are processed in Bitcoin. Refunds a…" at bounding box center [784, 388] width 632 height 348
click at [1062, 239] on icon at bounding box center [1066, 247] width 18 height 18
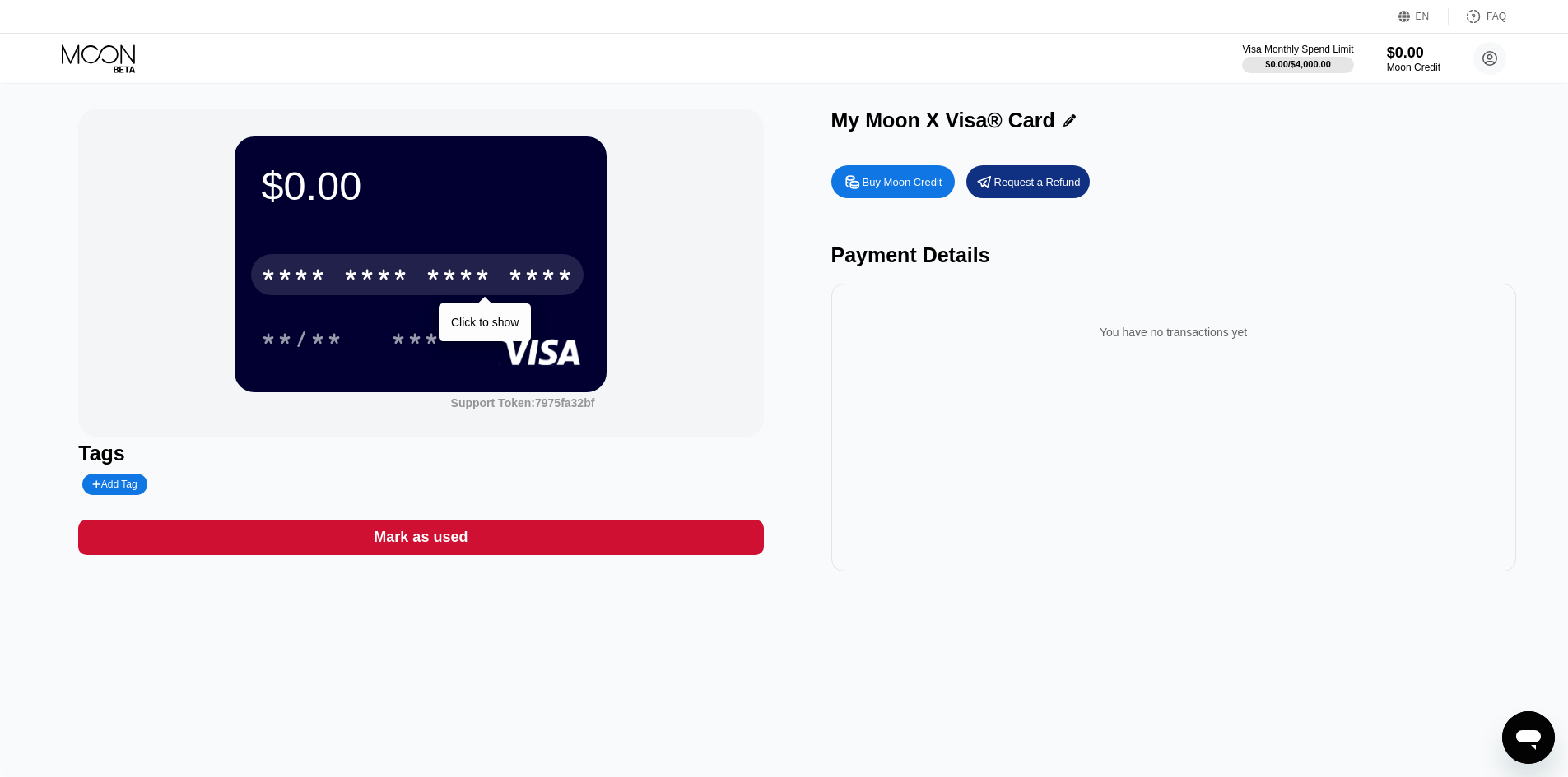
click at [441, 282] on div "* * * *" at bounding box center [459, 277] width 66 height 26
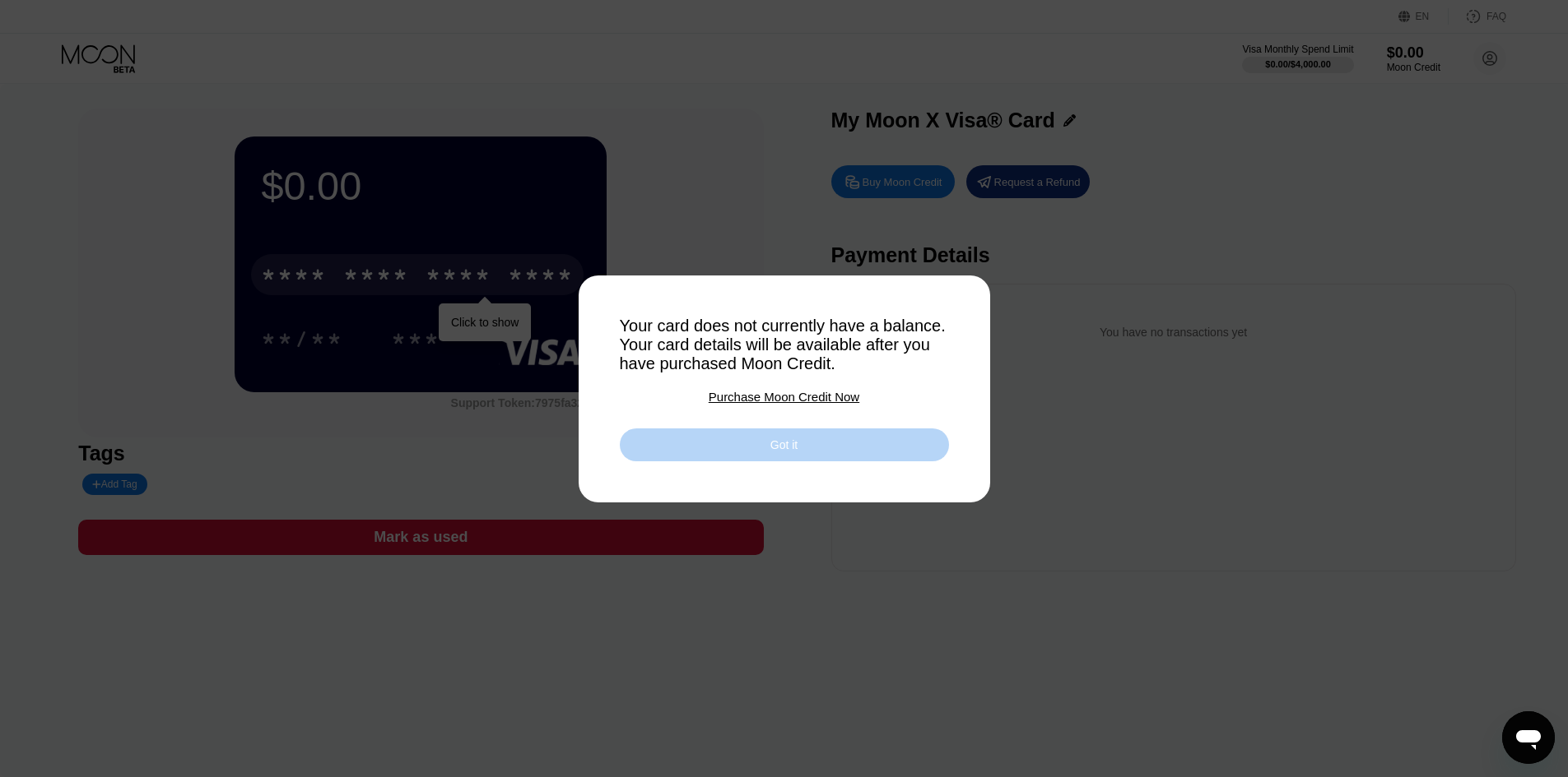
click at [771, 444] on div "Got it" at bounding box center [784, 445] width 27 height 15
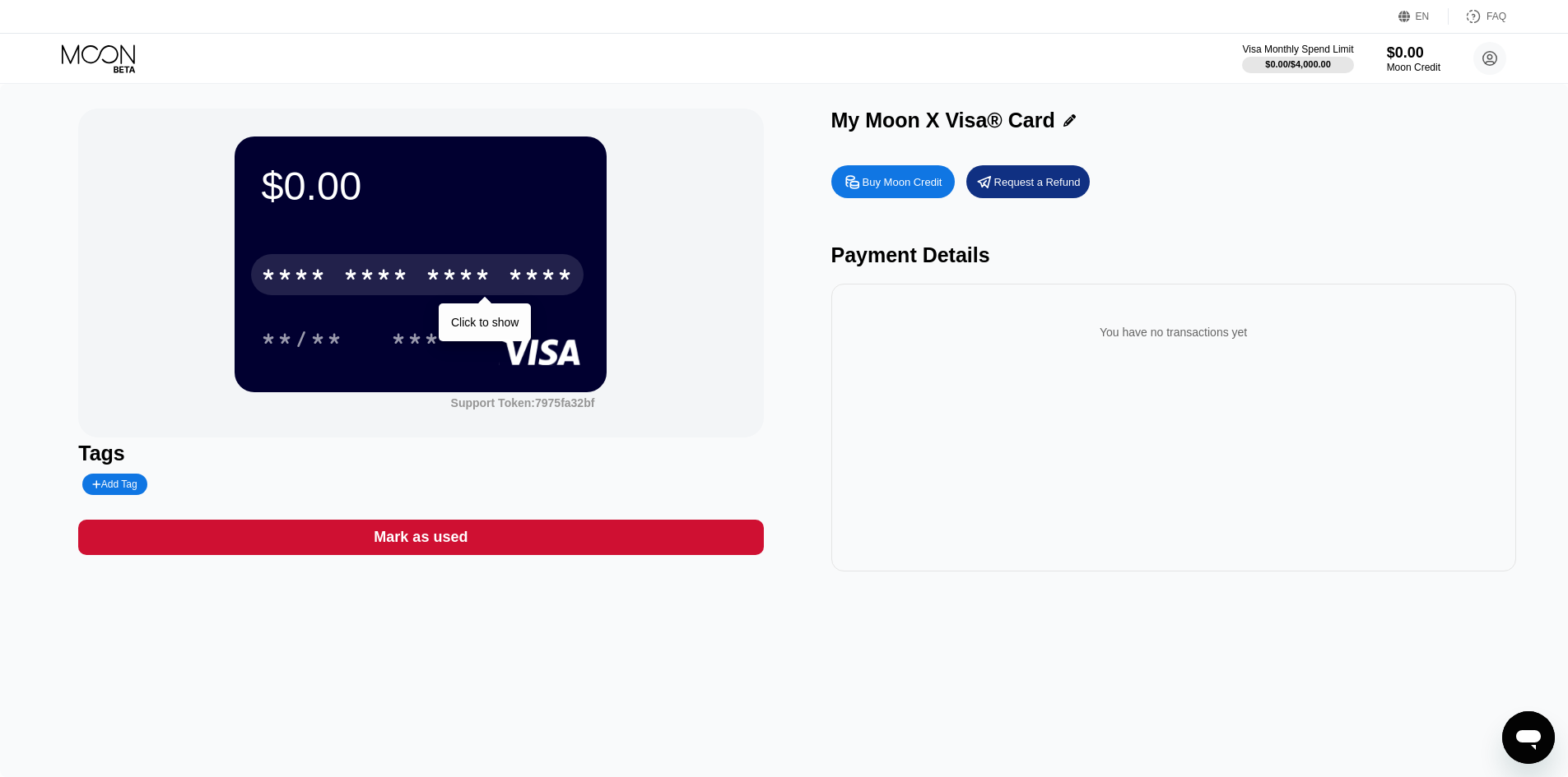
click at [84, 53] on icon at bounding box center [100, 58] width 77 height 29
